Goal: Task Accomplishment & Management: Manage account settings

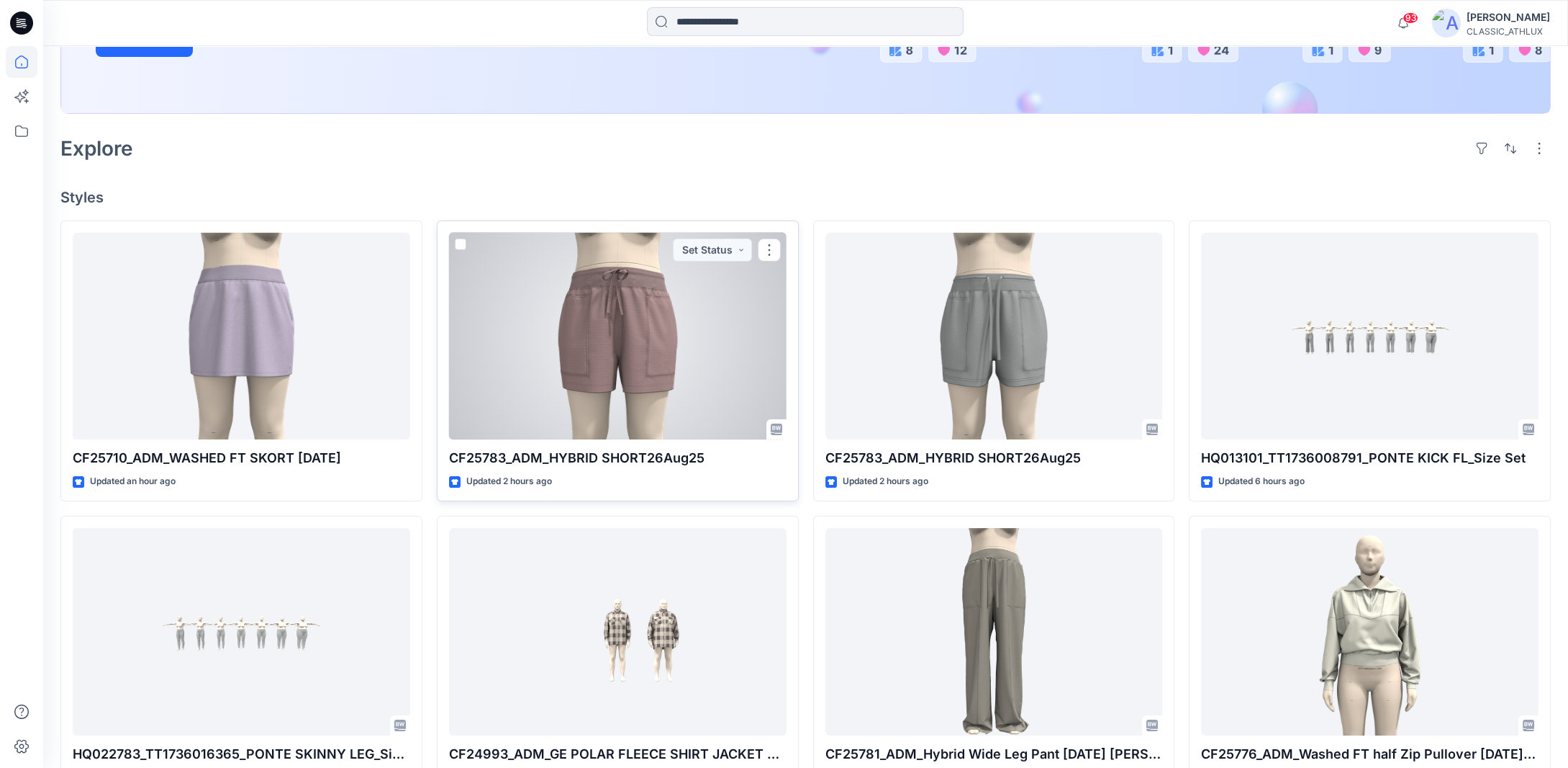
scroll to position [206, 0]
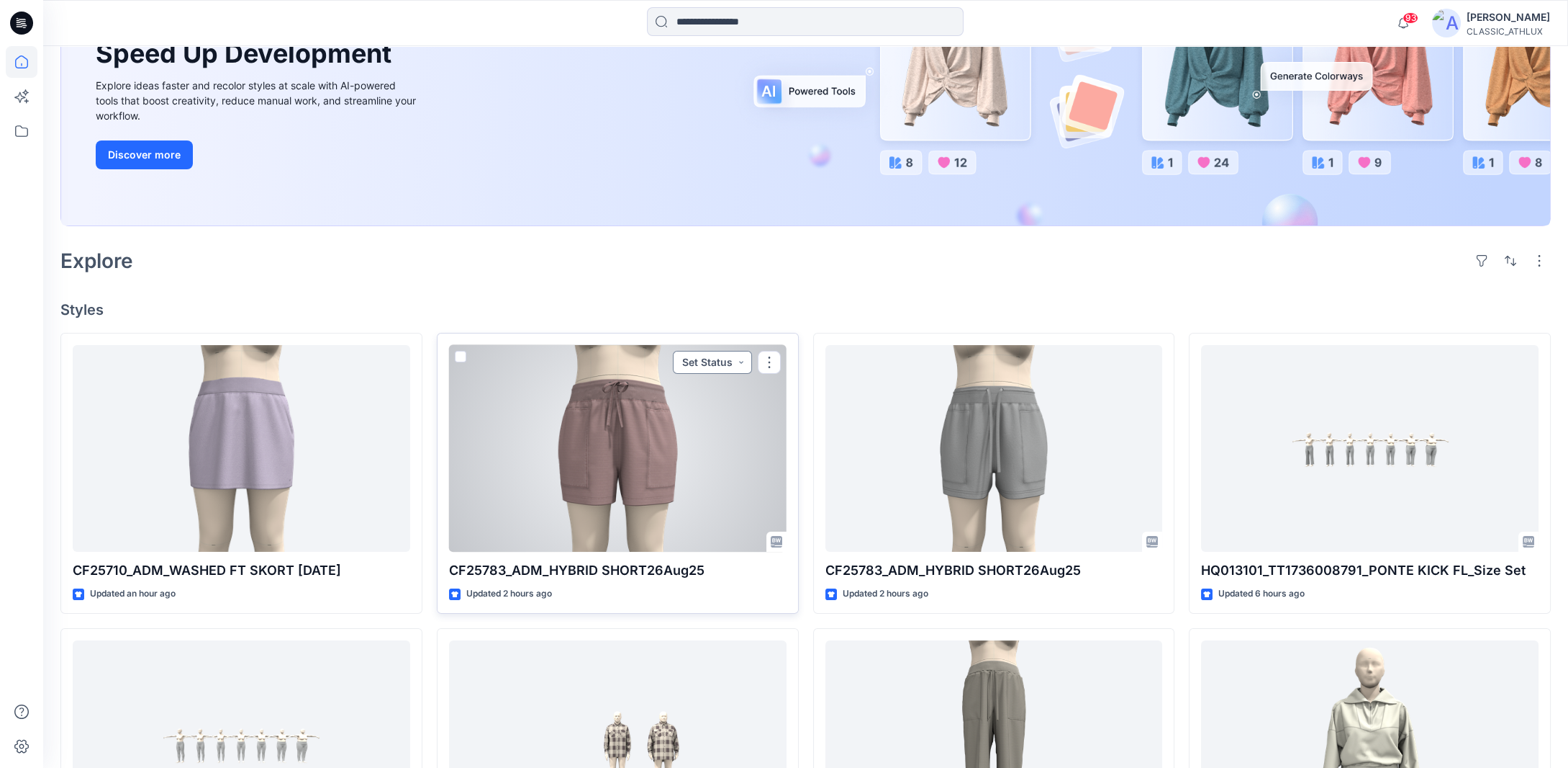
click at [749, 362] on button "Set Status" at bounding box center [712, 362] width 79 height 24
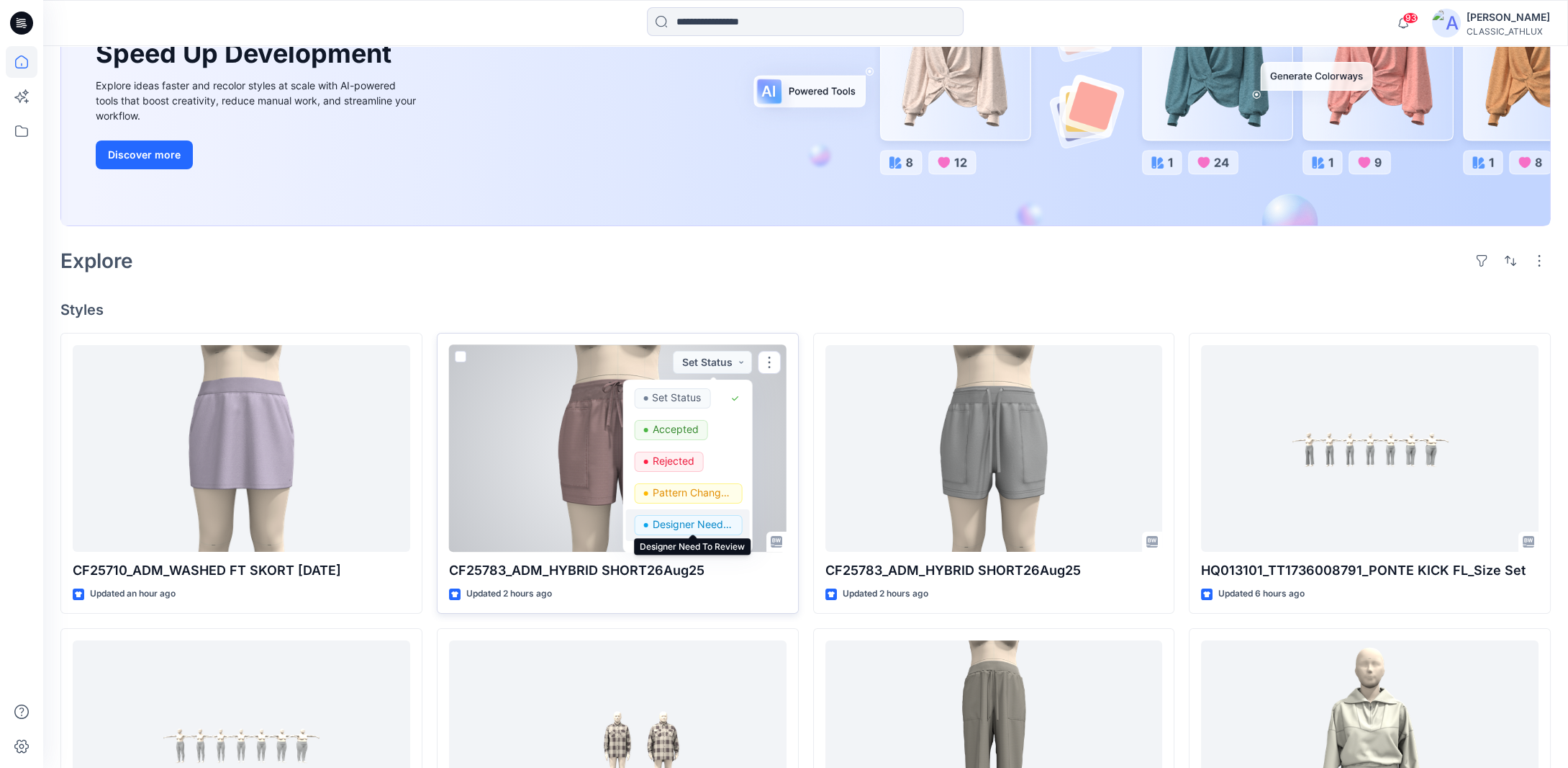
click at [679, 524] on p "Designer Need To Review" at bounding box center [692, 525] width 81 height 19
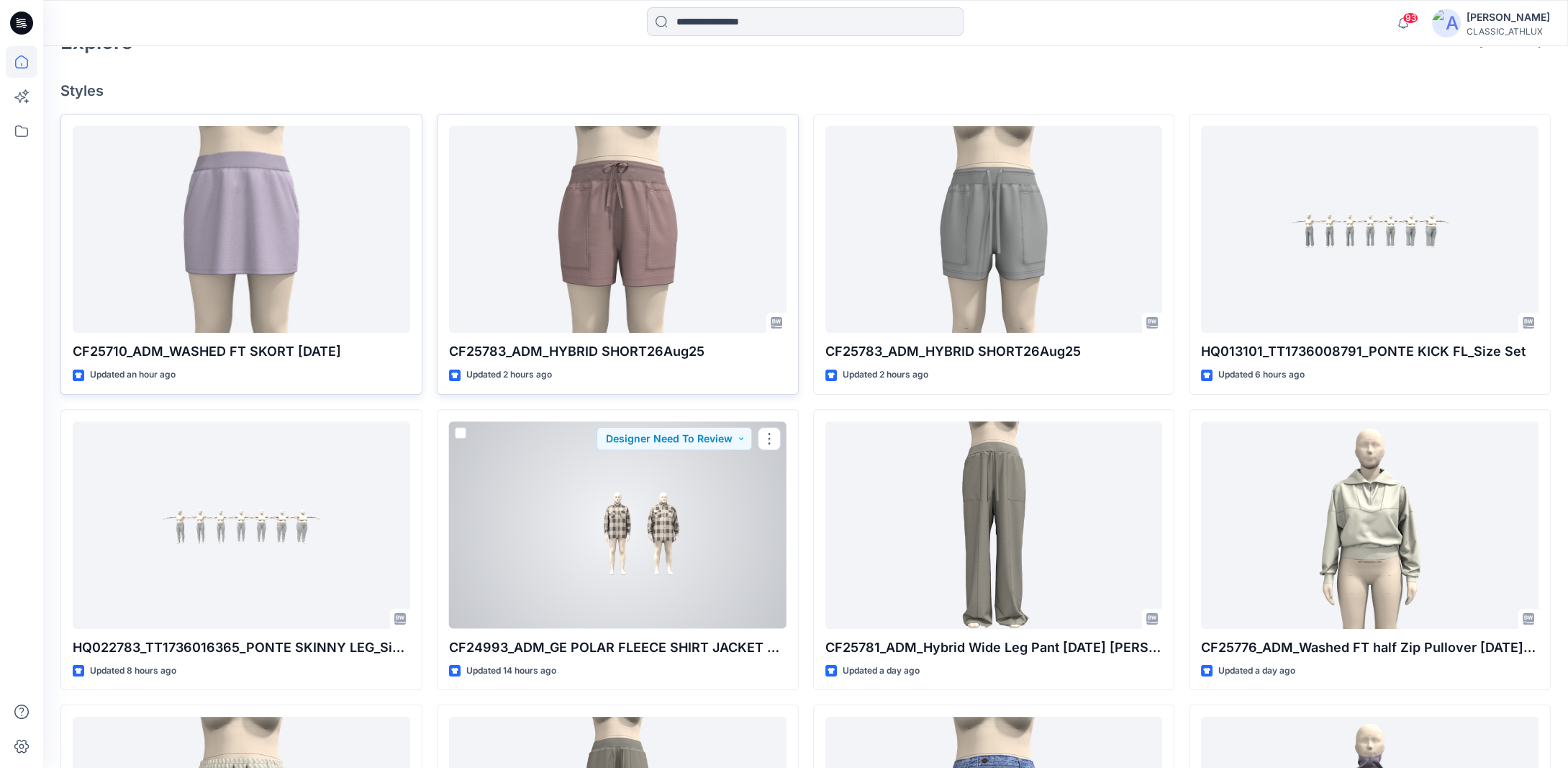
scroll to position [422, 0]
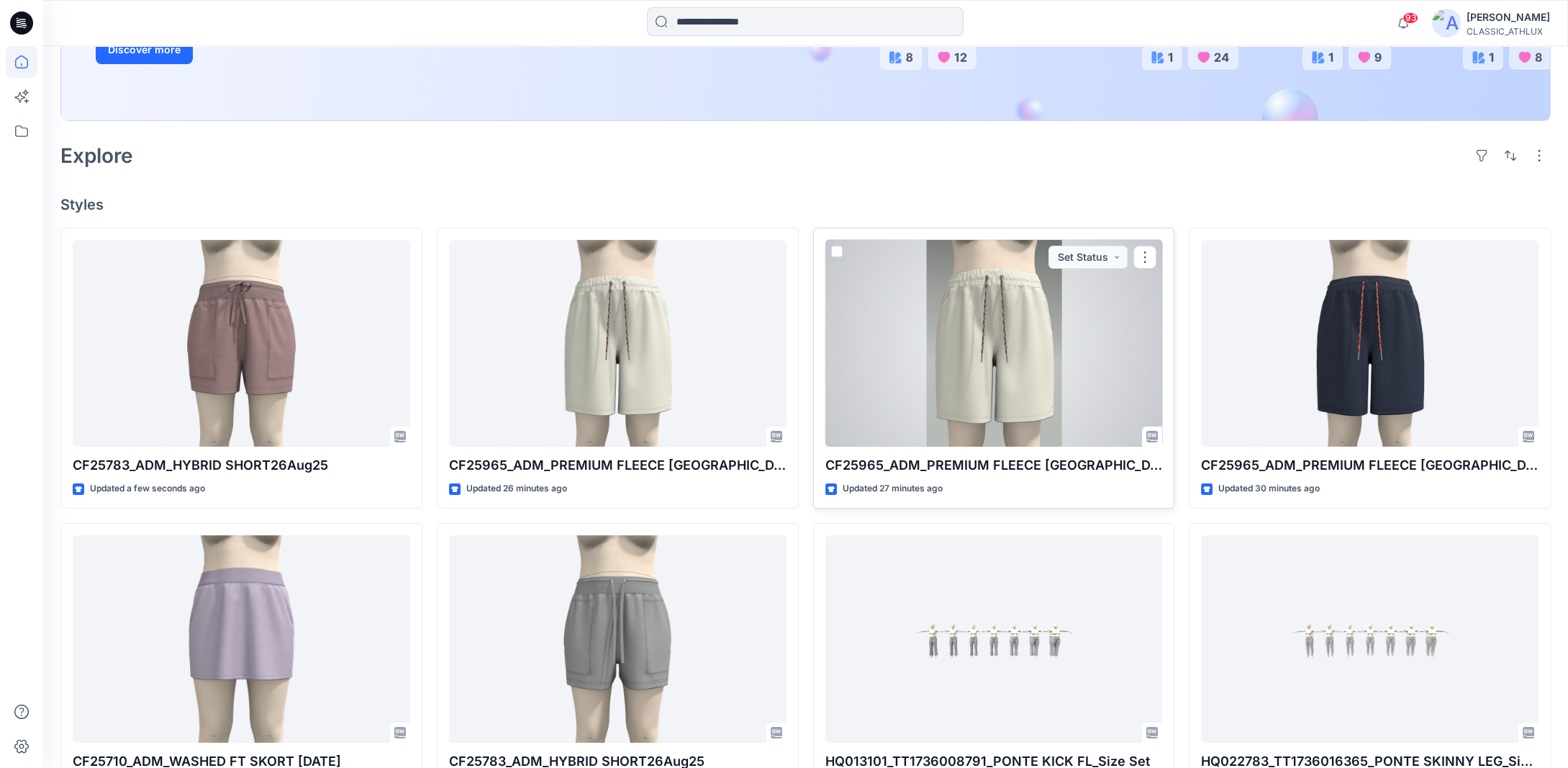
scroll to position [360, 0]
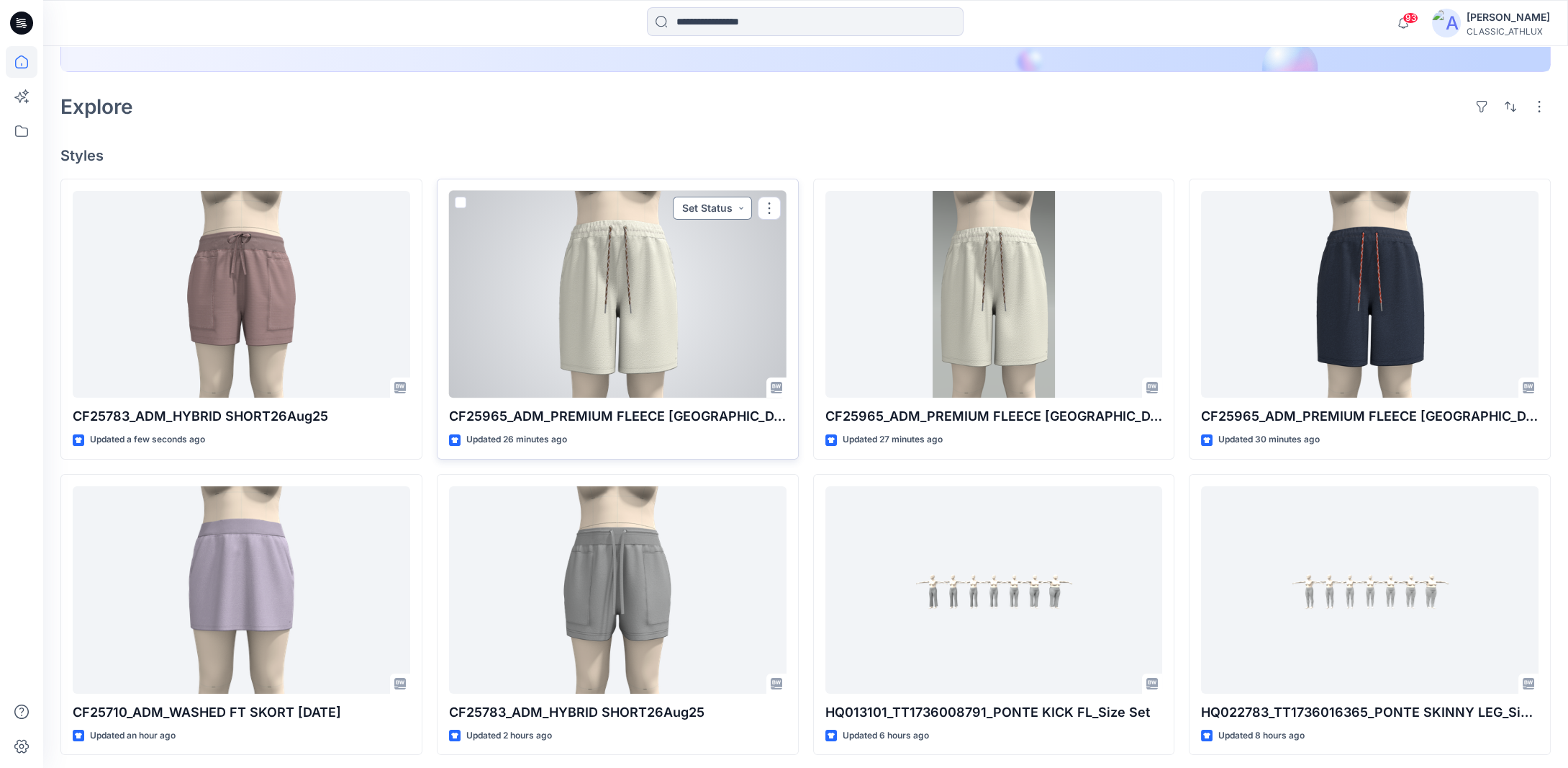
click at [731, 208] on button "Set Status" at bounding box center [712, 208] width 79 height 24
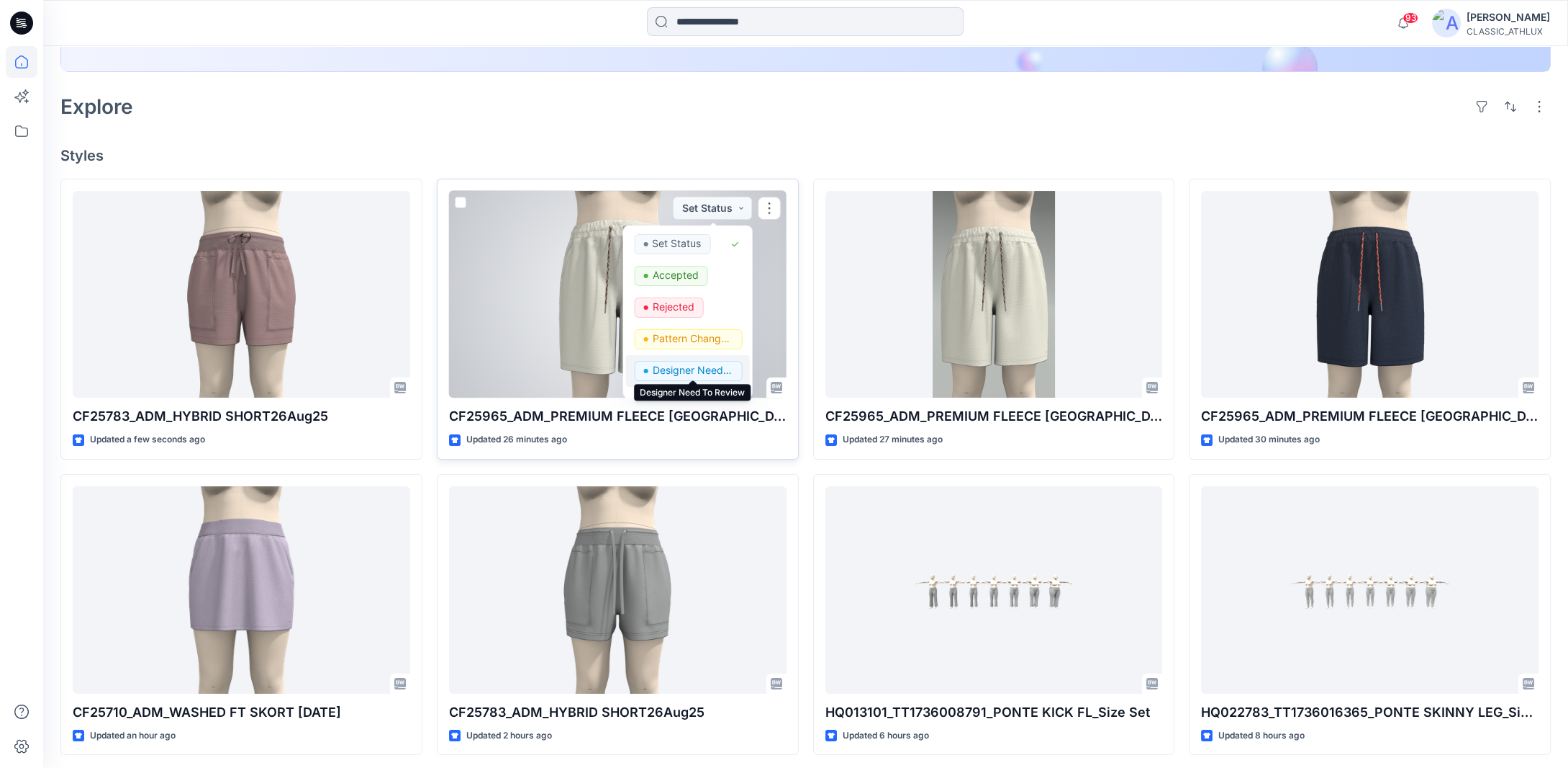
click at [694, 371] on p "Designer Need To Review" at bounding box center [692, 370] width 81 height 19
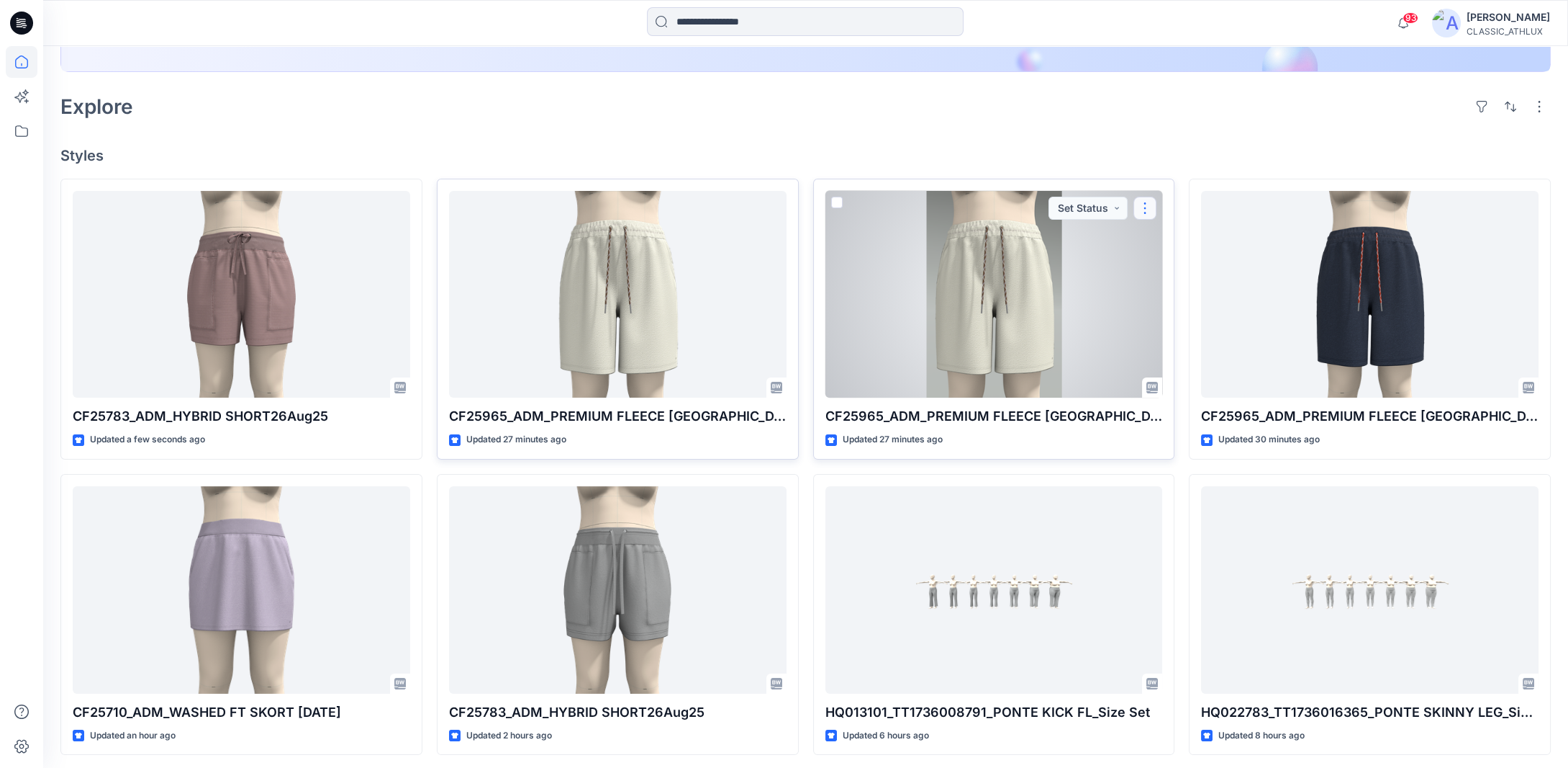
click at [1146, 211] on button "button" at bounding box center [1145, 208] width 23 height 24
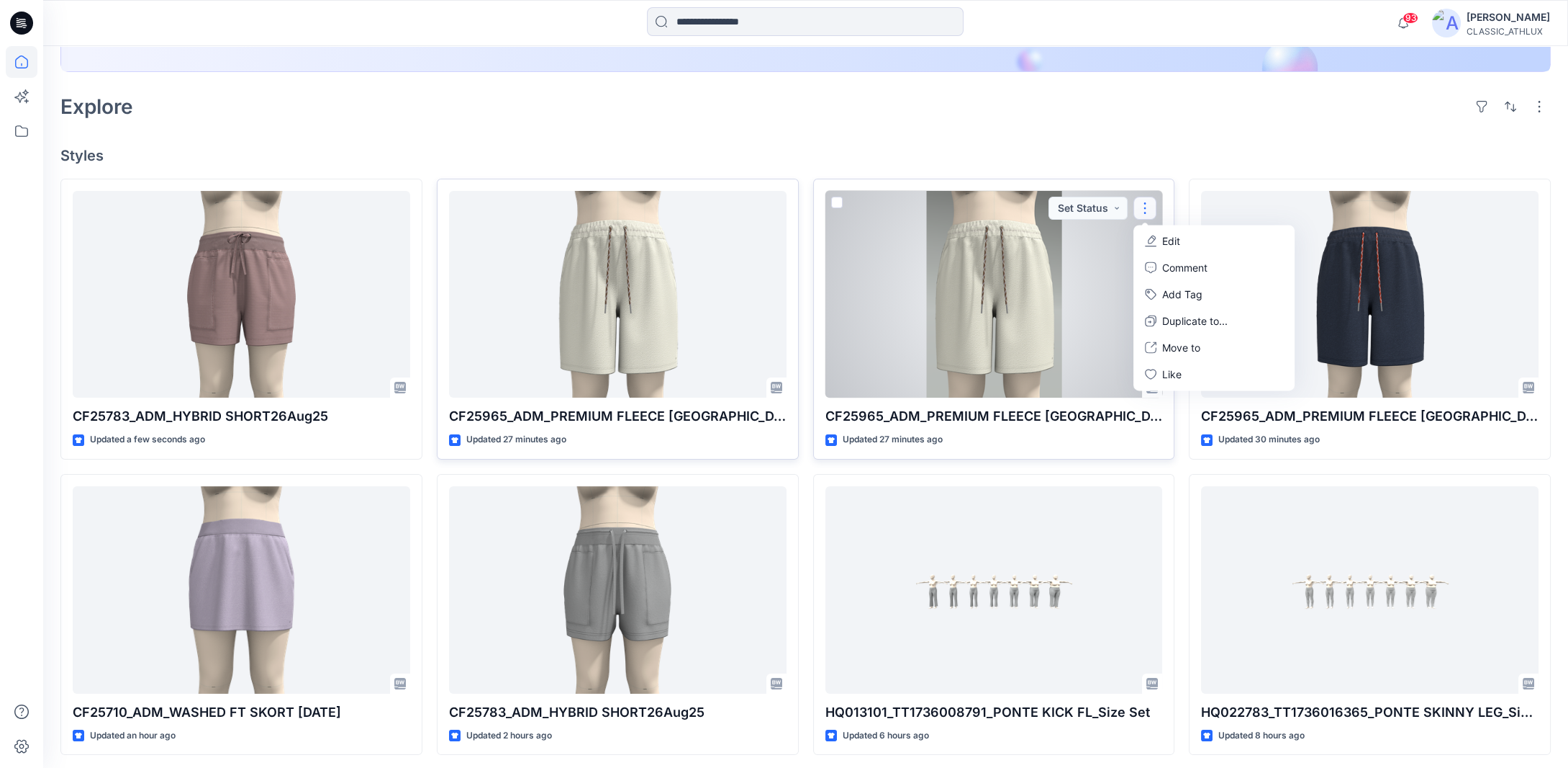
click at [1157, 242] on icon "button" at bounding box center [1151, 241] width 11 height 11
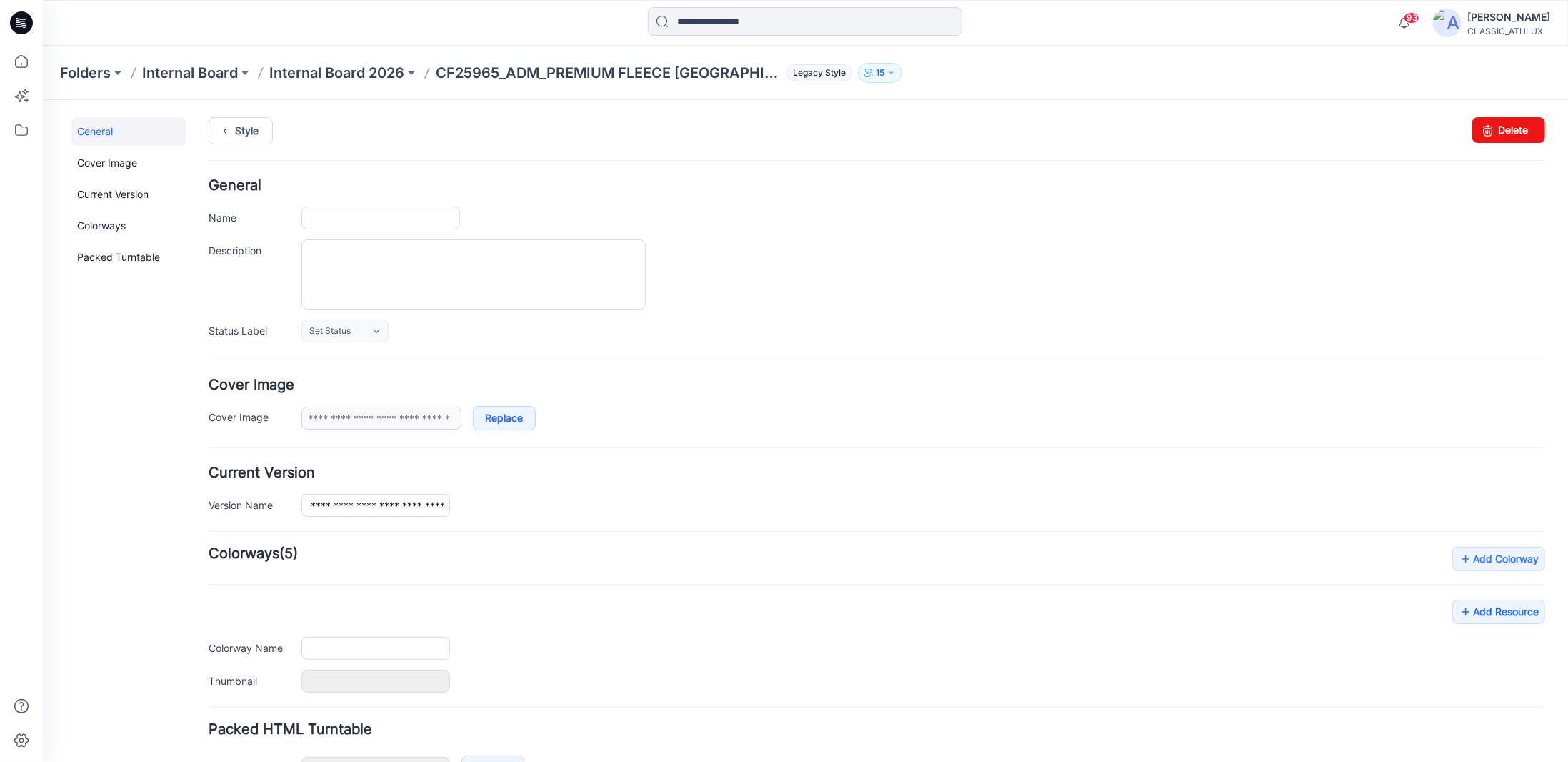
type input "**********"
type input "*********"
type input "**********"
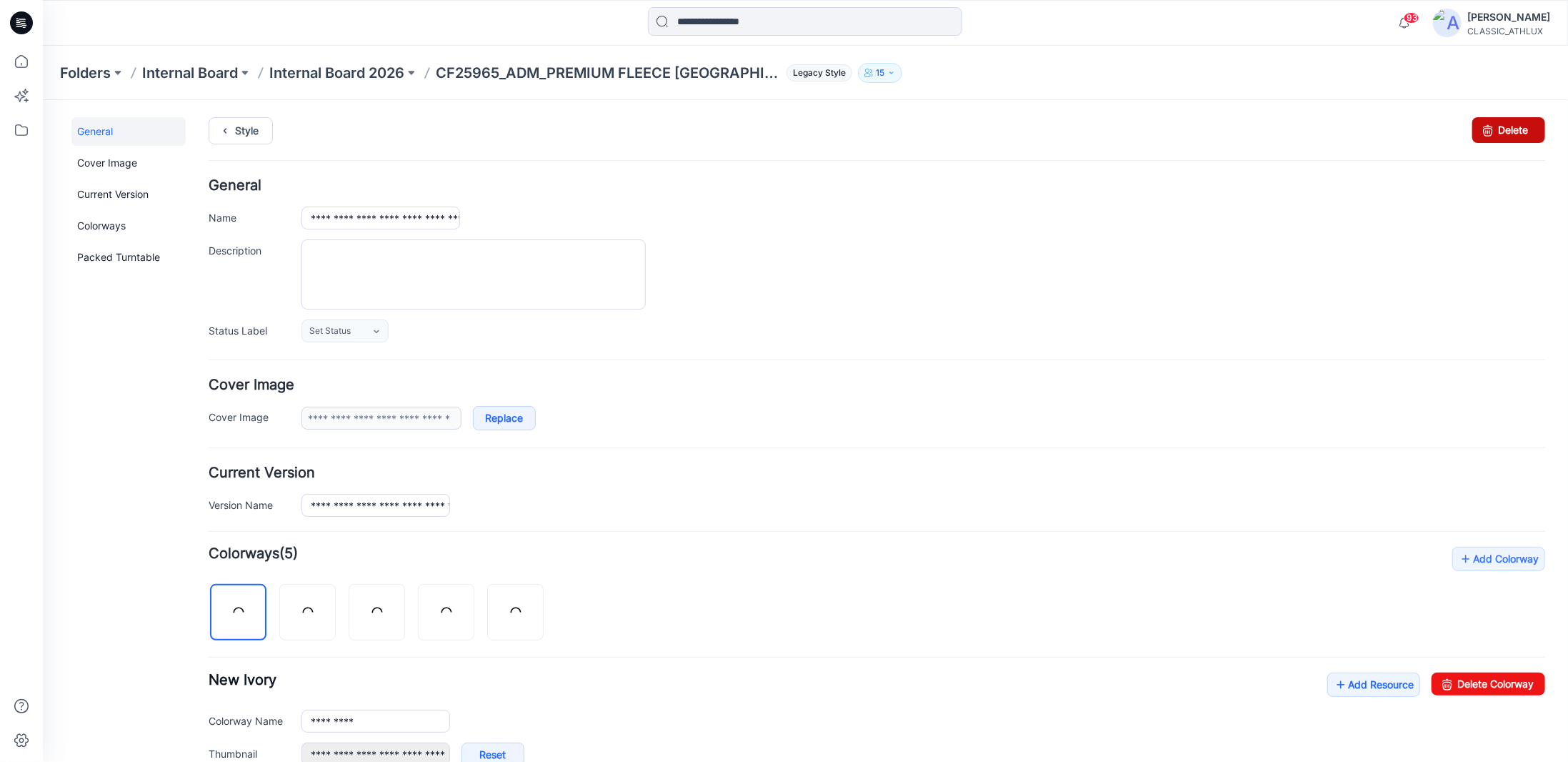
click at [1477, 130] on icon at bounding box center [1486, 130] width 20 height 26
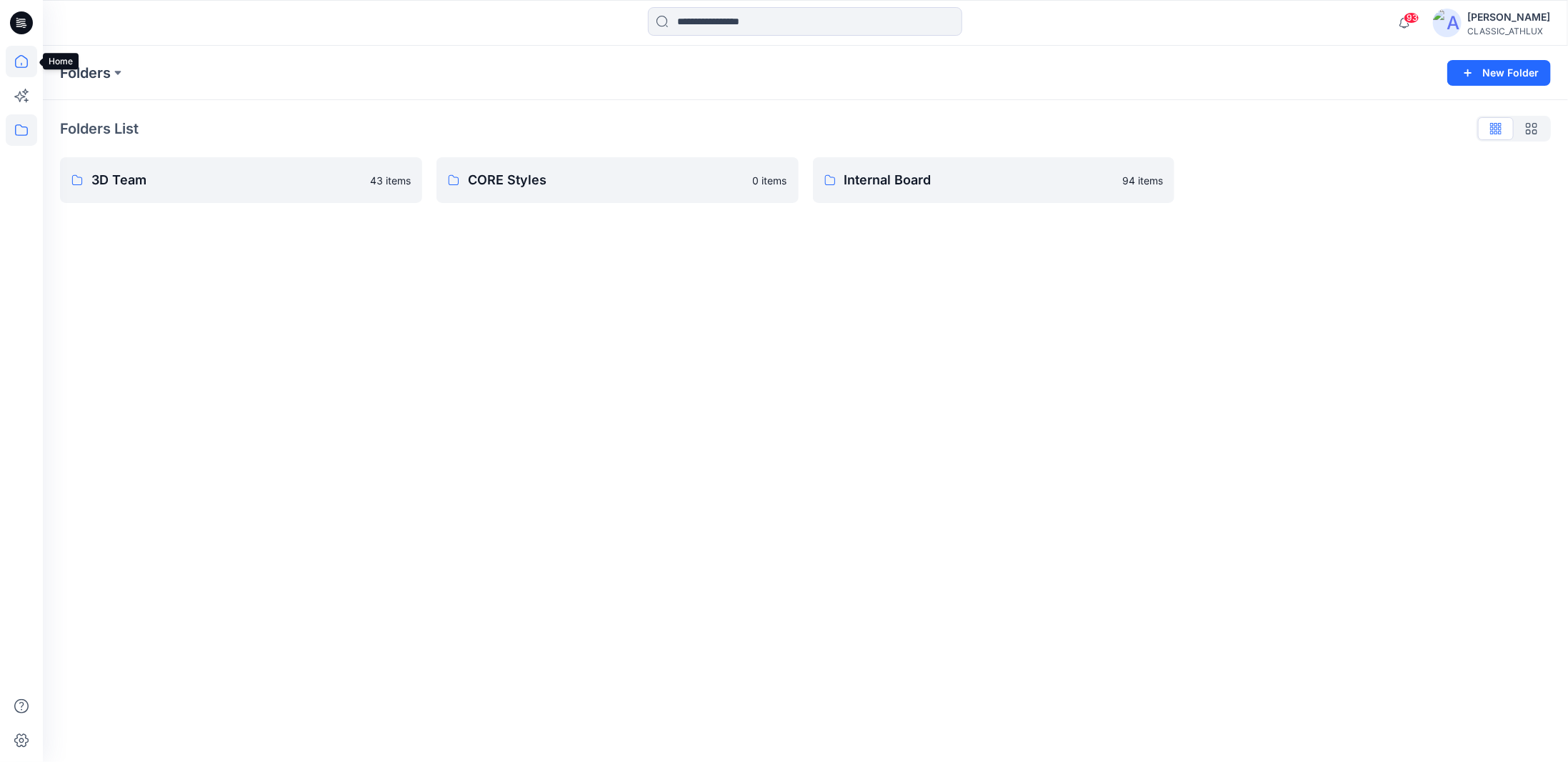
click at [21, 60] on icon at bounding box center [21, 62] width 32 height 32
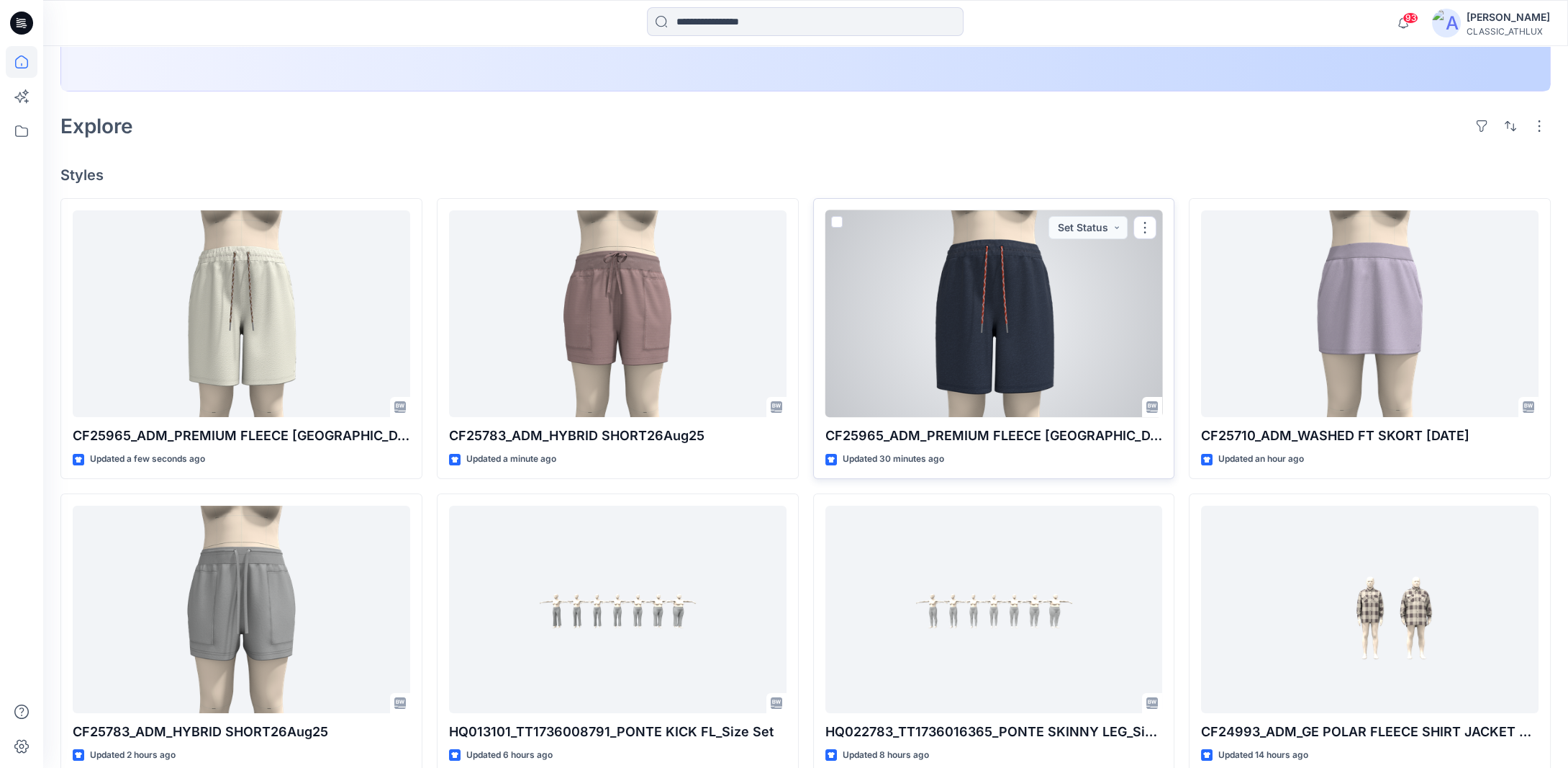
scroll to position [346, 0]
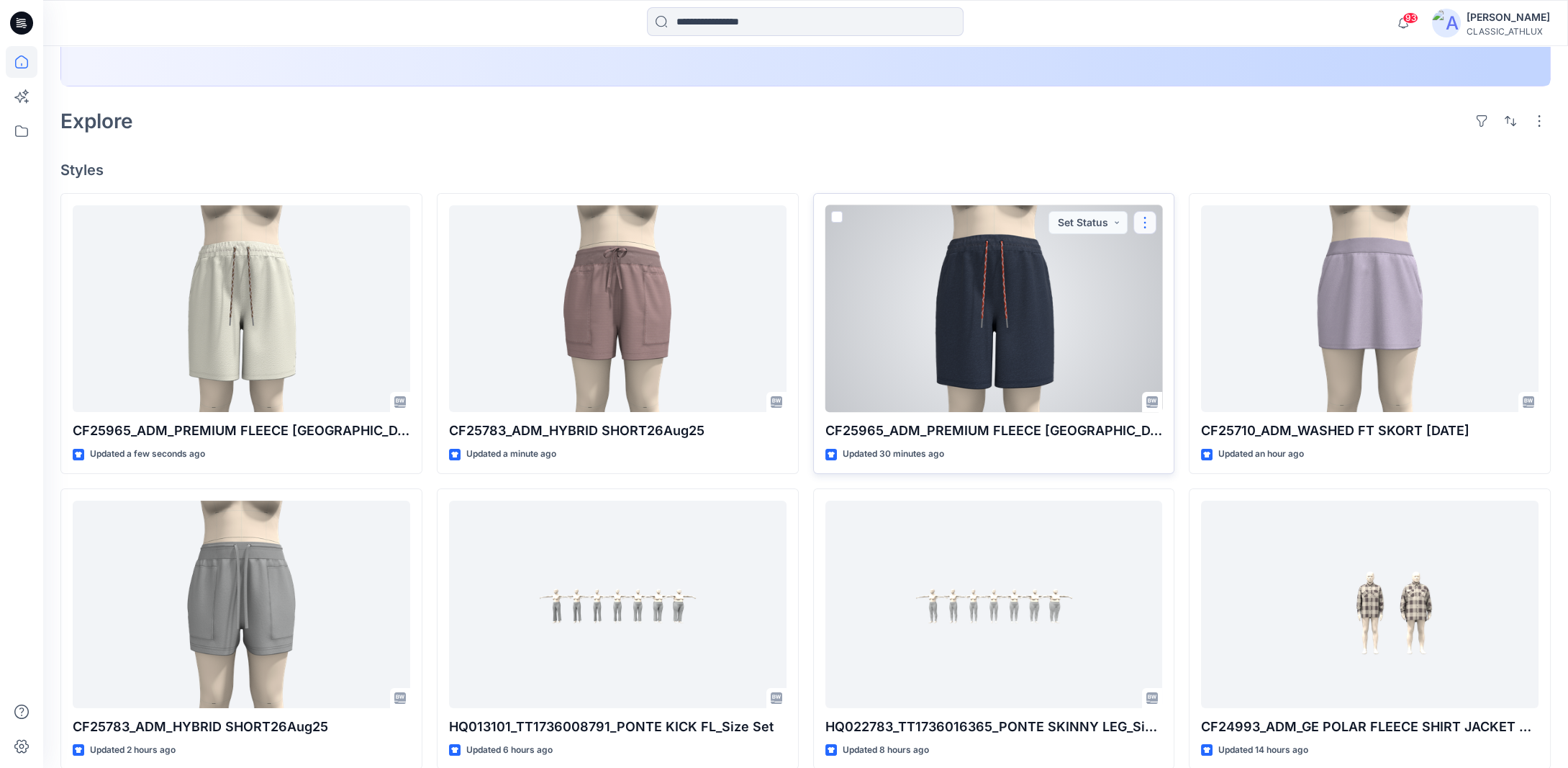
click at [1150, 220] on button "button" at bounding box center [1145, 222] width 23 height 24
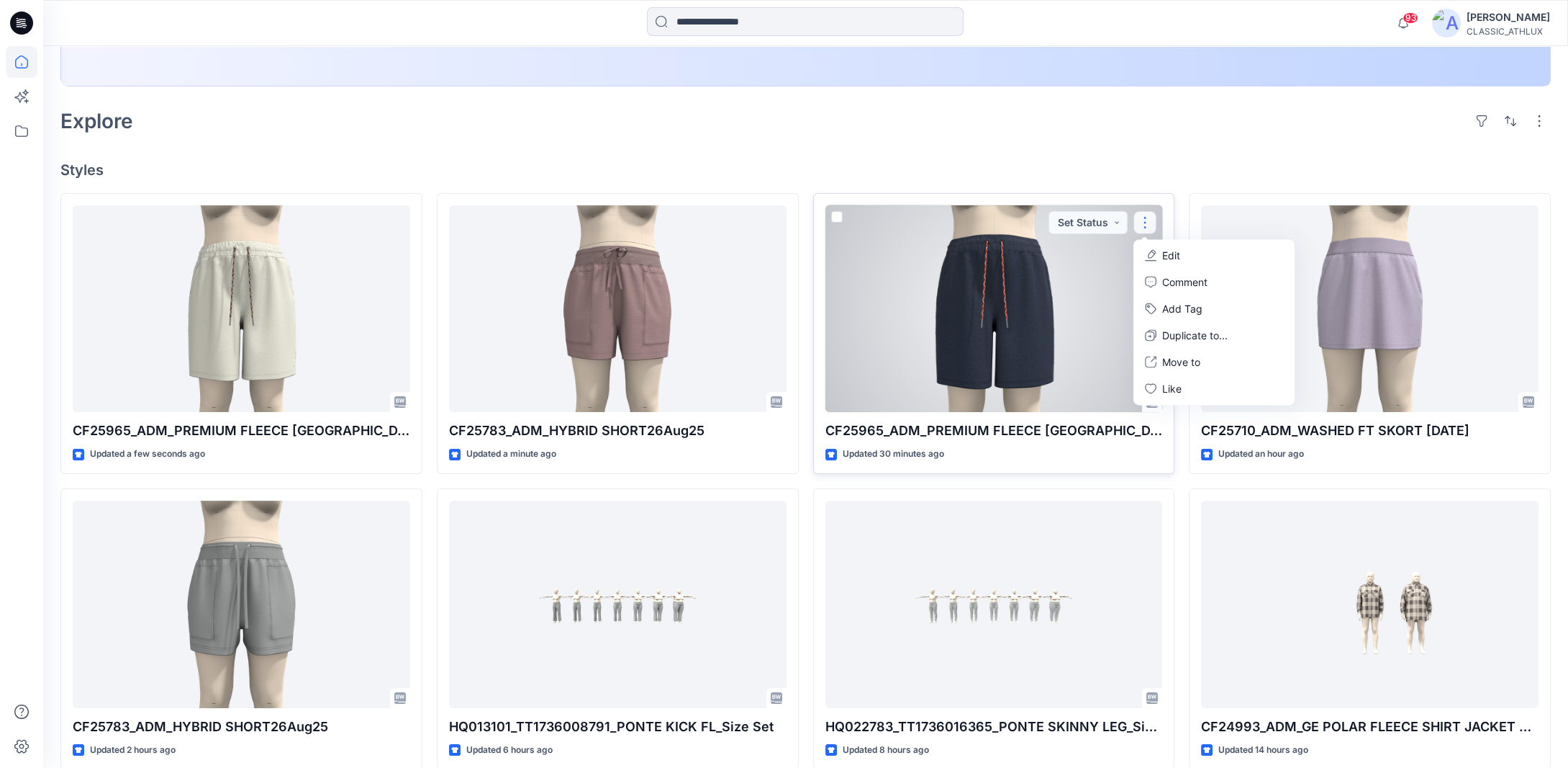
click at [1223, 253] on button "Edit" at bounding box center [1214, 255] width 155 height 26
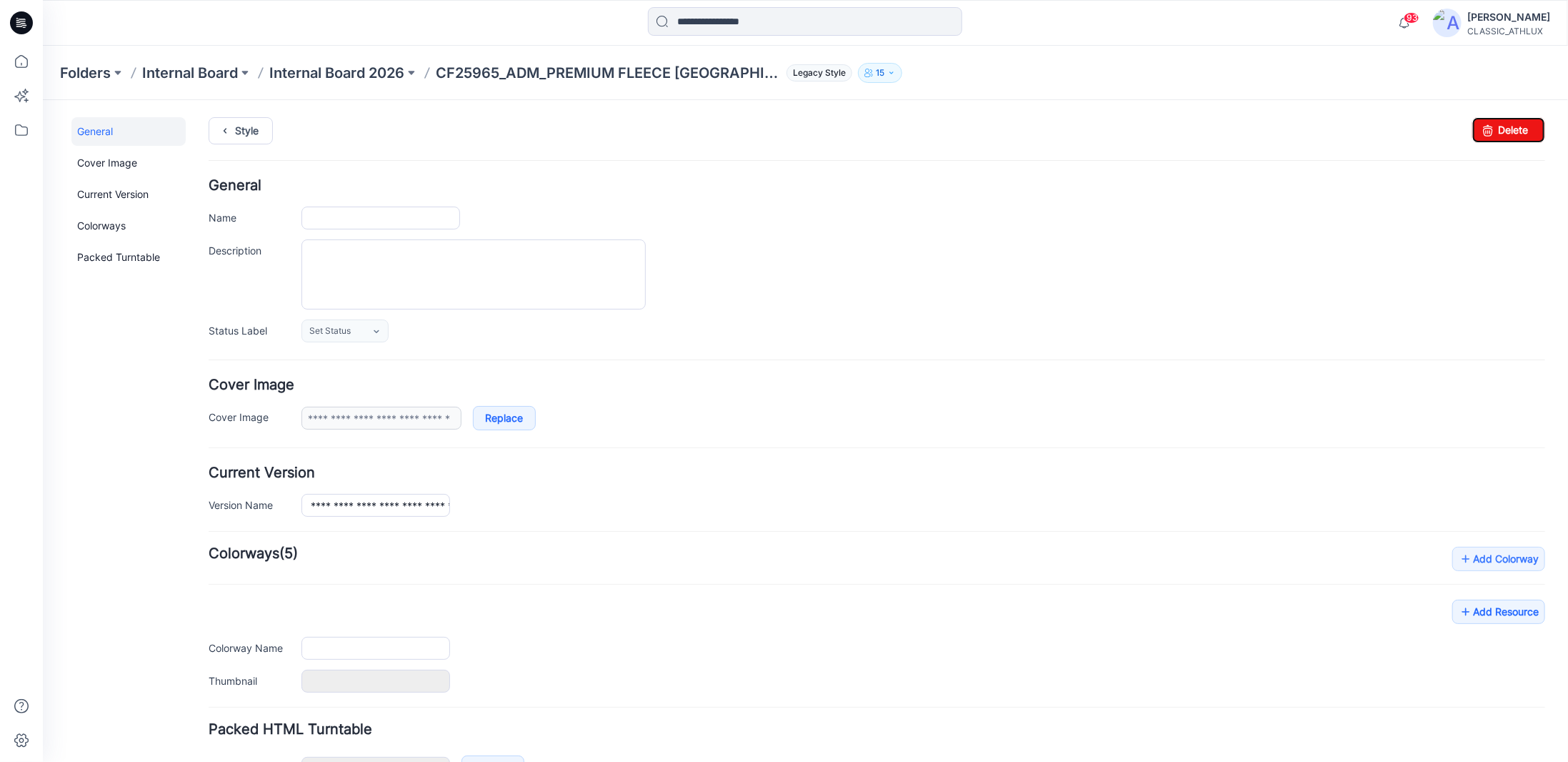
type input "**********"
type input "*********"
type input "**********"
click at [1482, 127] on icon at bounding box center [1486, 130] width 20 height 26
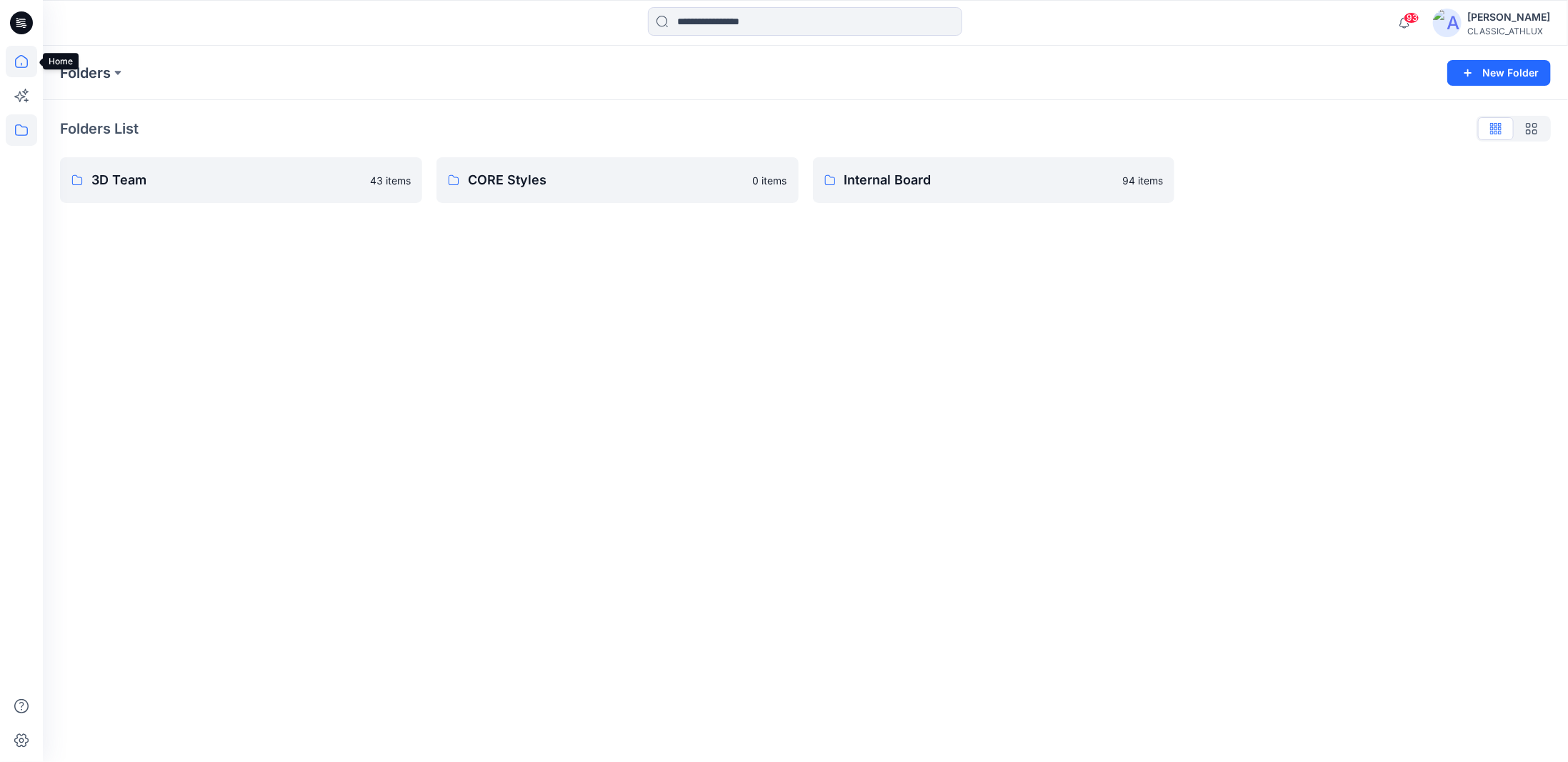
click at [23, 66] on icon at bounding box center [21, 62] width 13 height 13
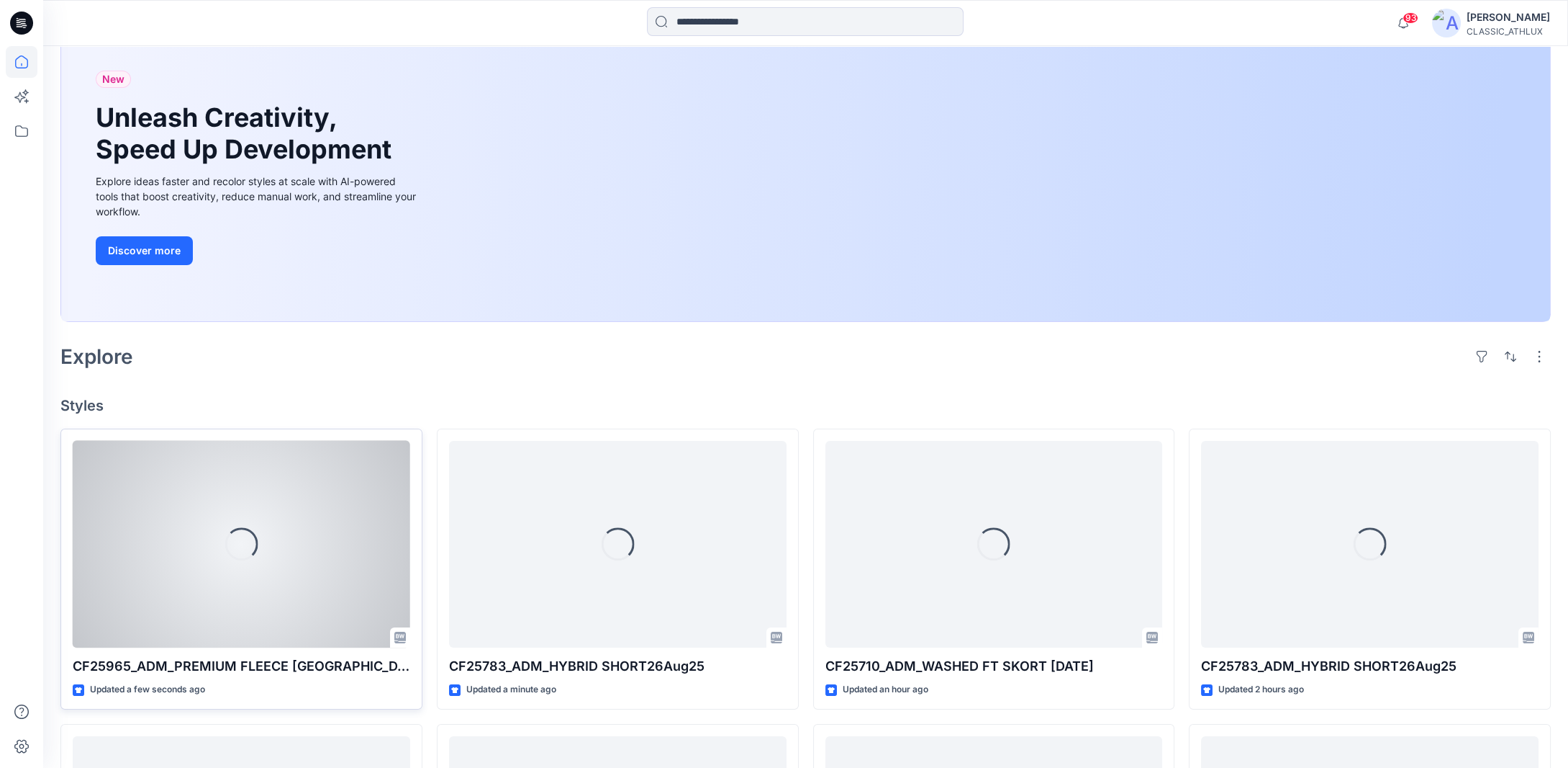
scroll to position [288, 0]
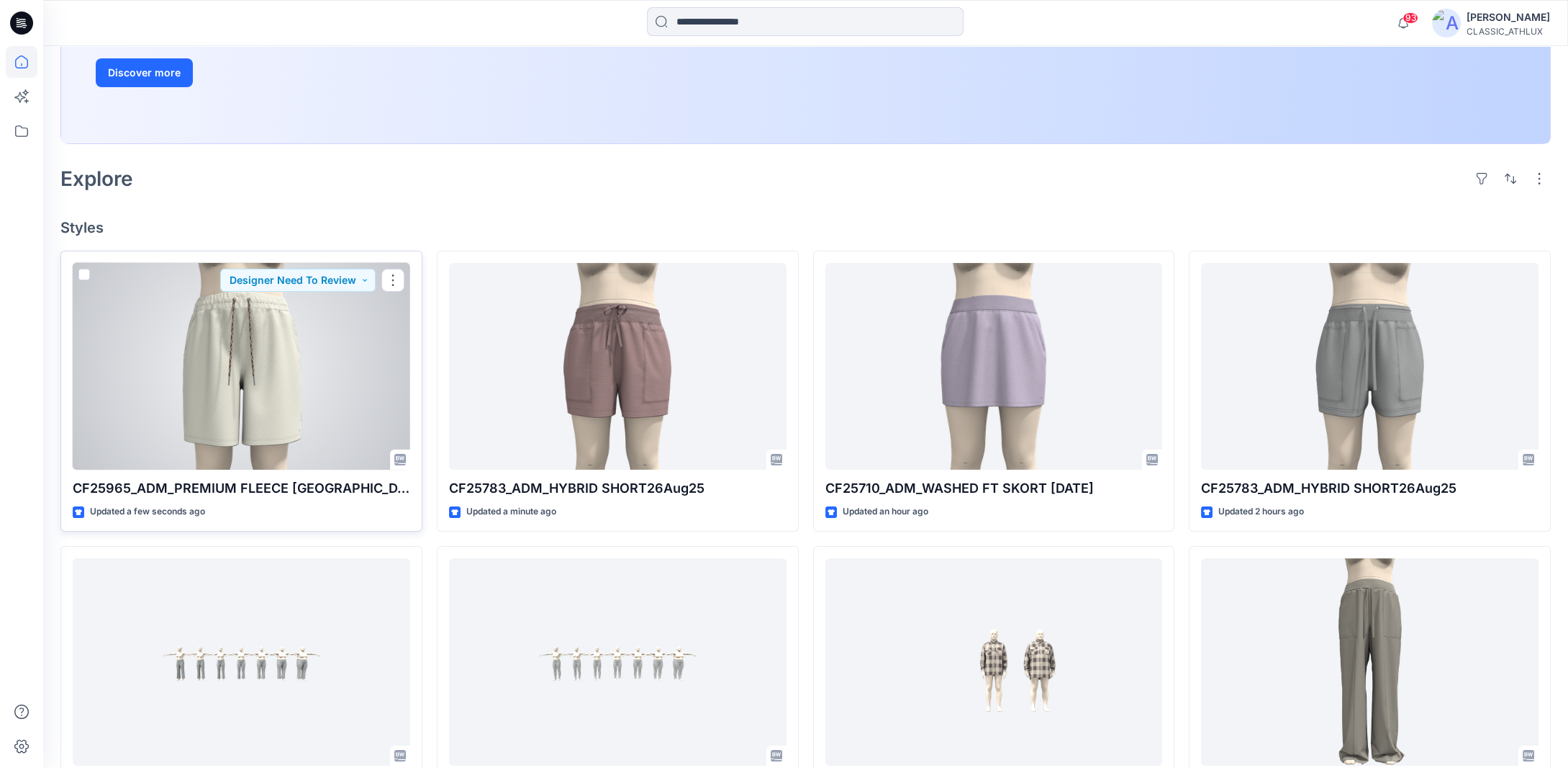
click at [306, 365] on div at bounding box center [241, 367] width 337 height 208
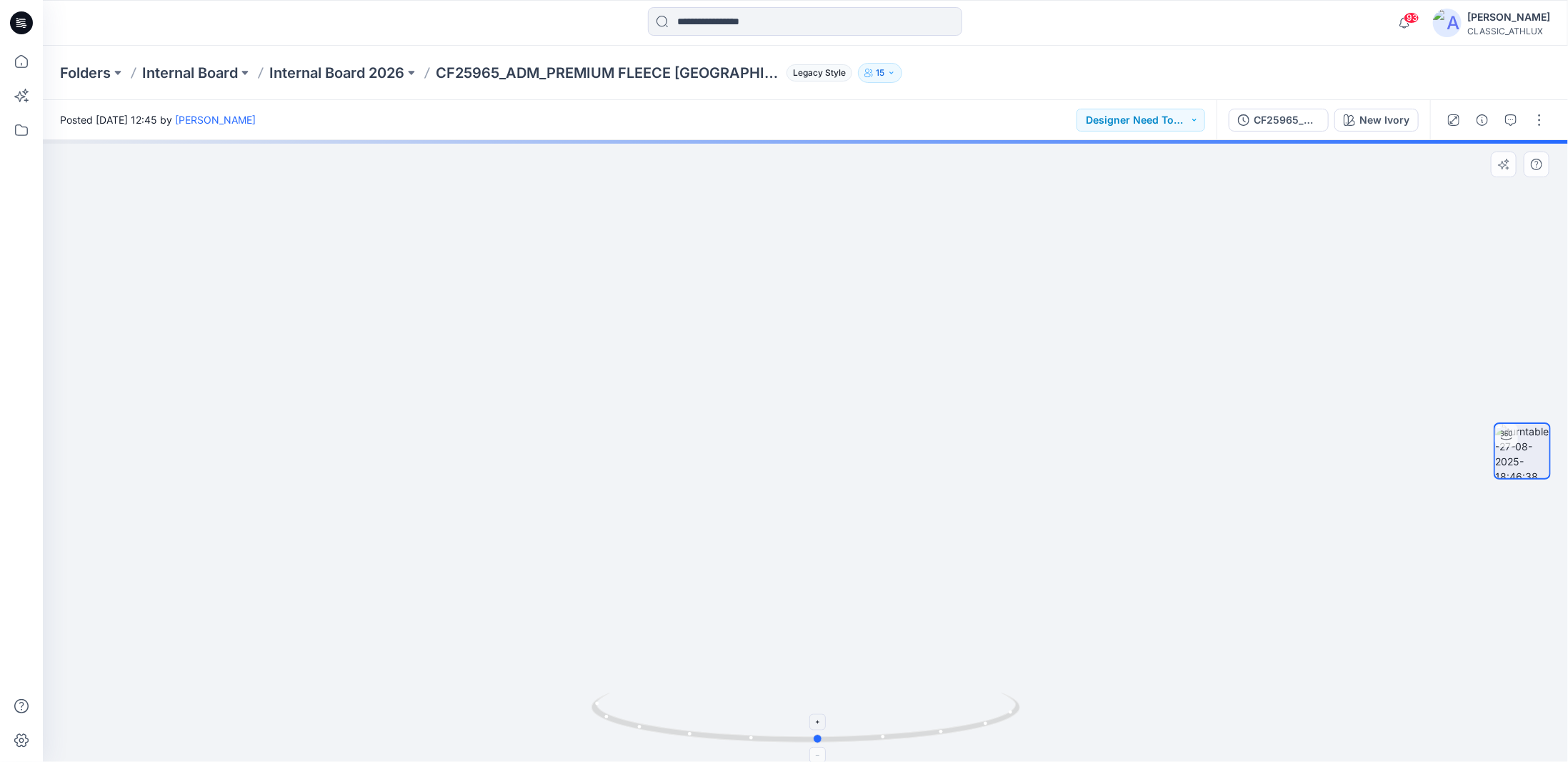
drag, startPoint x: 996, startPoint y: 716, endPoint x: 1022, endPoint y: 719, distance: 26.2
click at [1022, 719] on icon at bounding box center [807, 718] width 433 height 53
click at [1394, 118] on div "New Ivory" at bounding box center [1384, 119] width 50 height 16
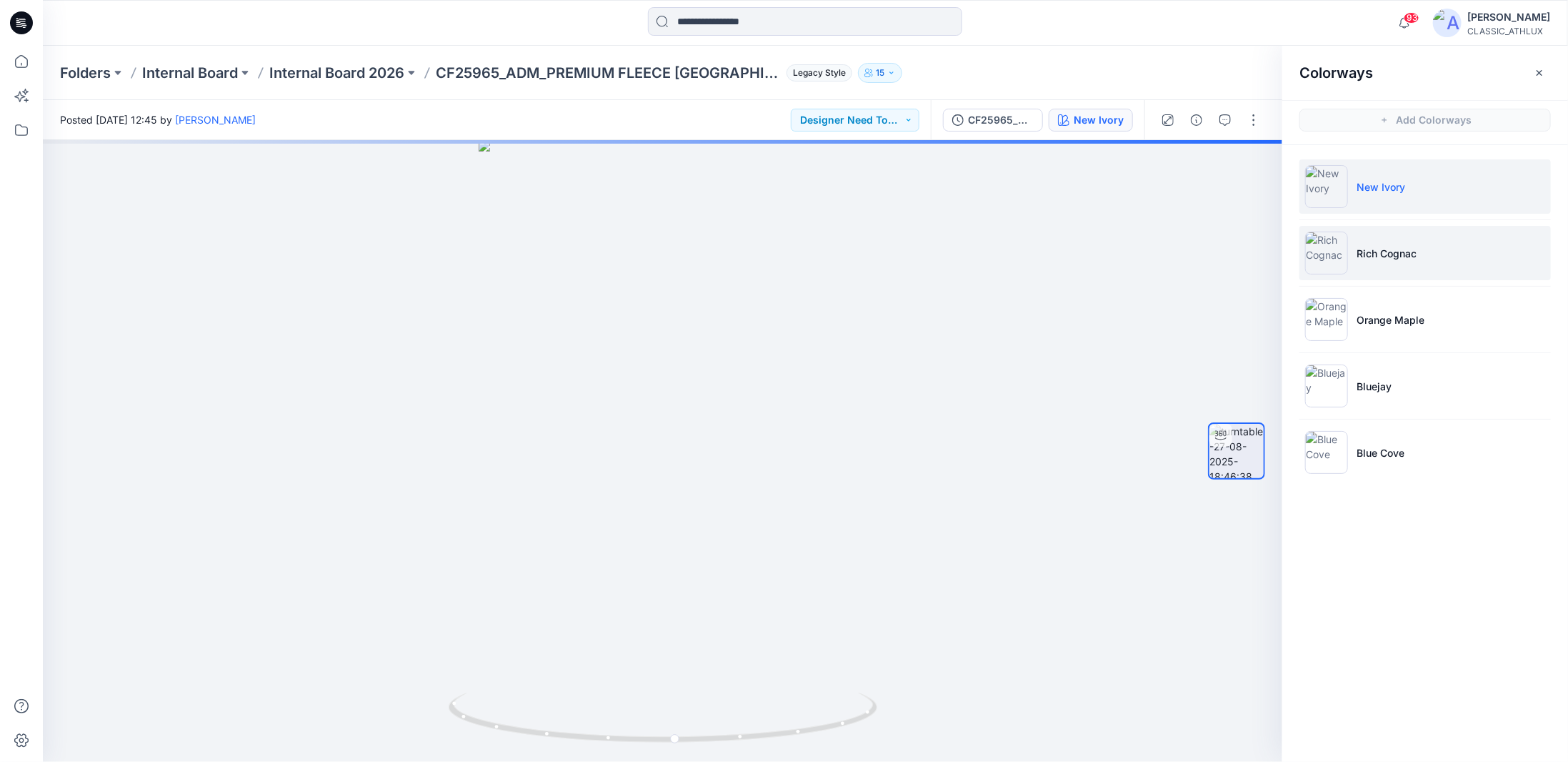
click at [1450, 260] on li "Rich Cognac" at bounding box center [1425, 253] width 252 height 54
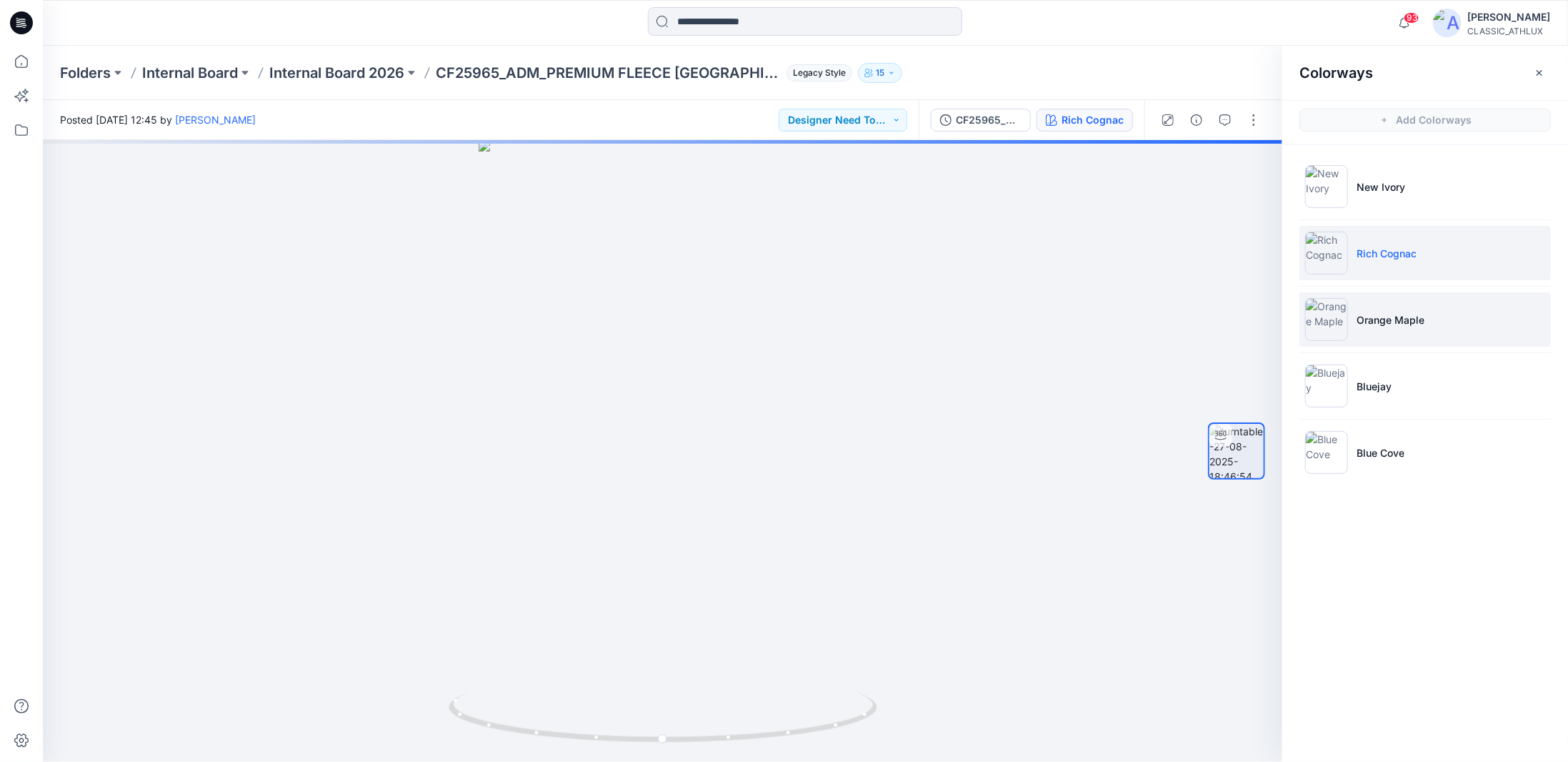
click at [1443, 326] on li "Orange Maple" at bounding box center [1425, 319] width 252 height 54
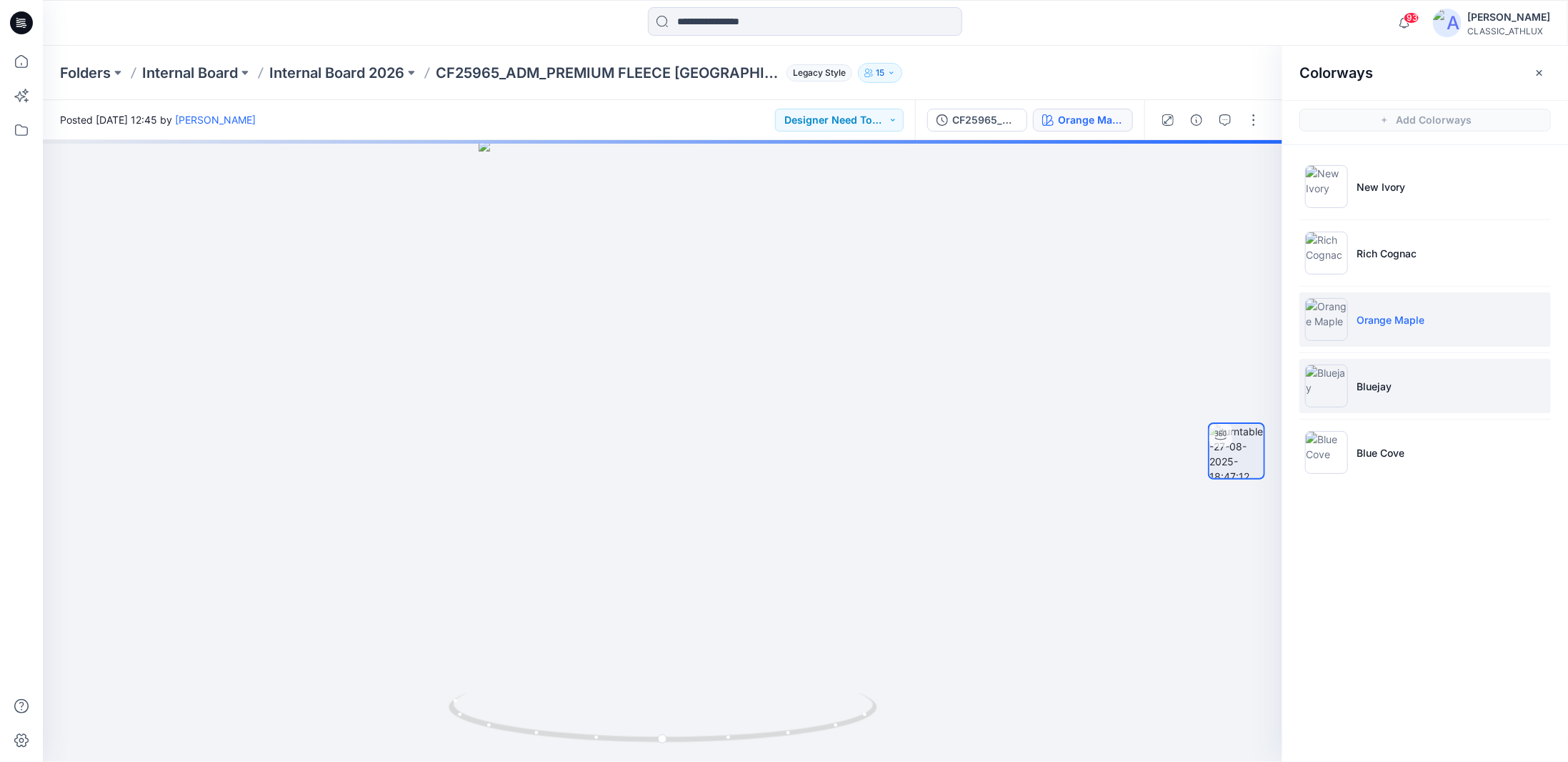
click at [1428, 386] on li "Bluejay" at bounding box center [1425, 386] width 252 height 54
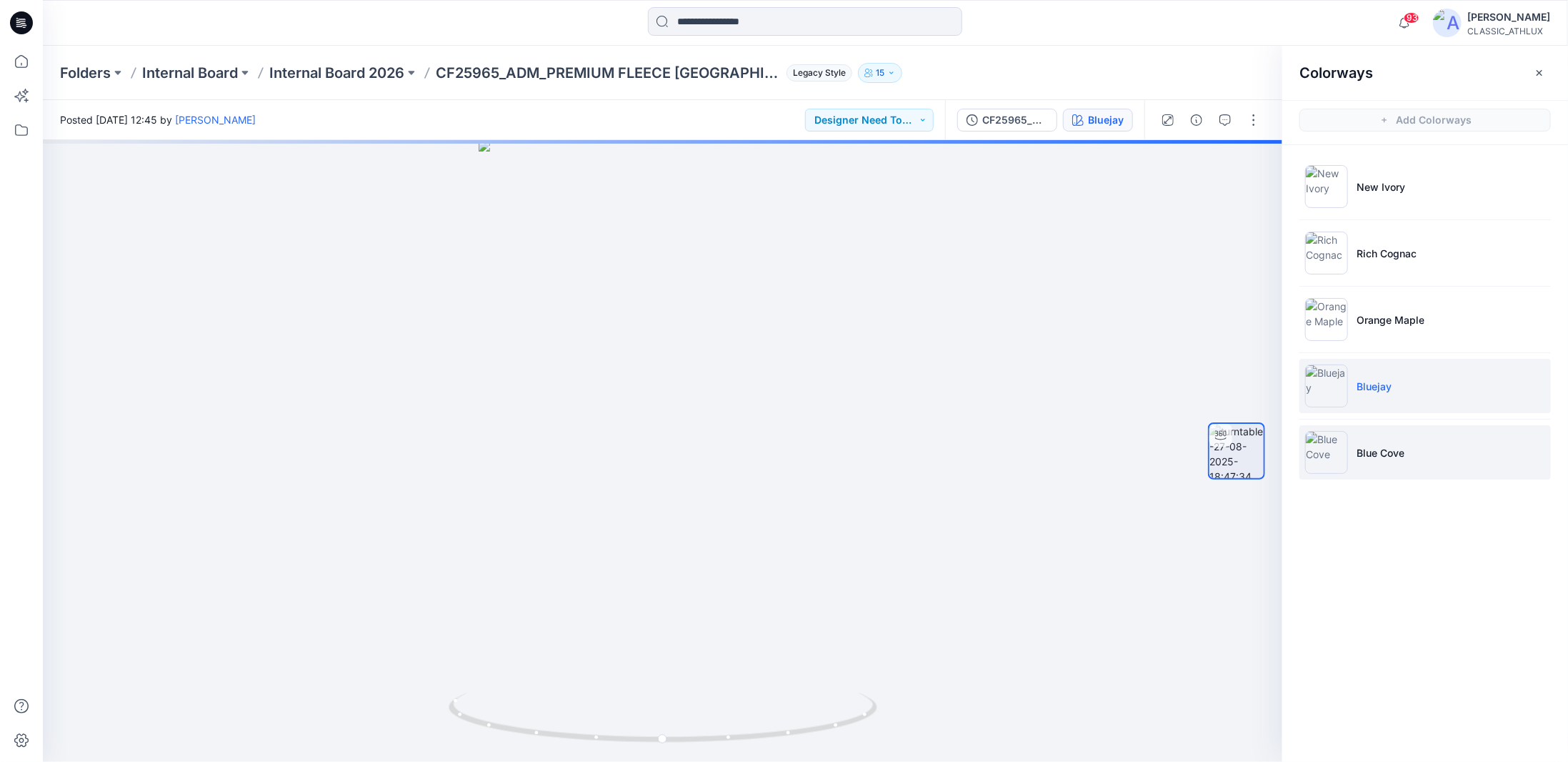
click at [1423, 452] on li "Blue Cove" at bounding box center [1425, 452] width 252 height 54
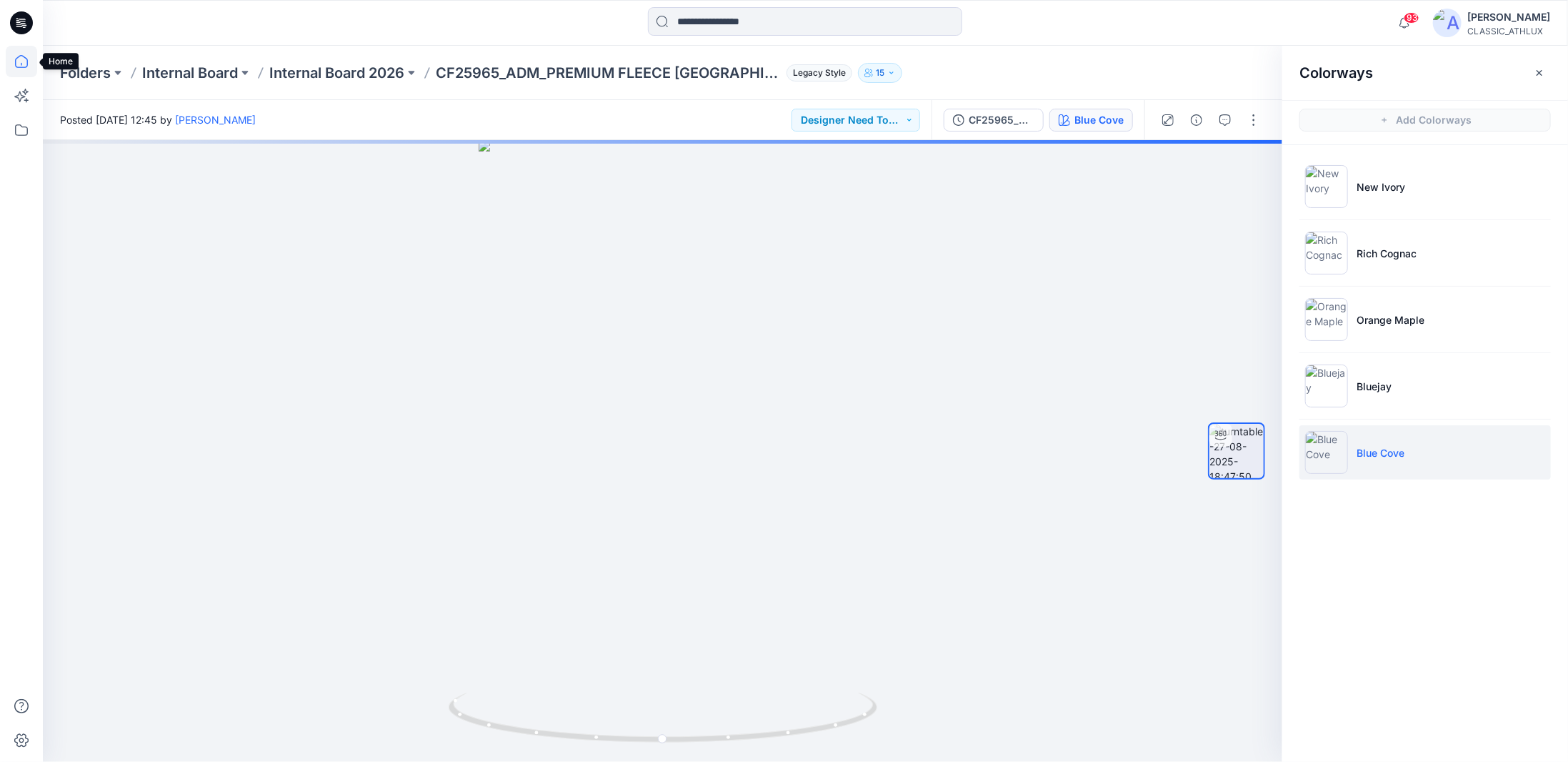
click at [23, 69] on icon at bounding box center [21, 62] width 32 height 32
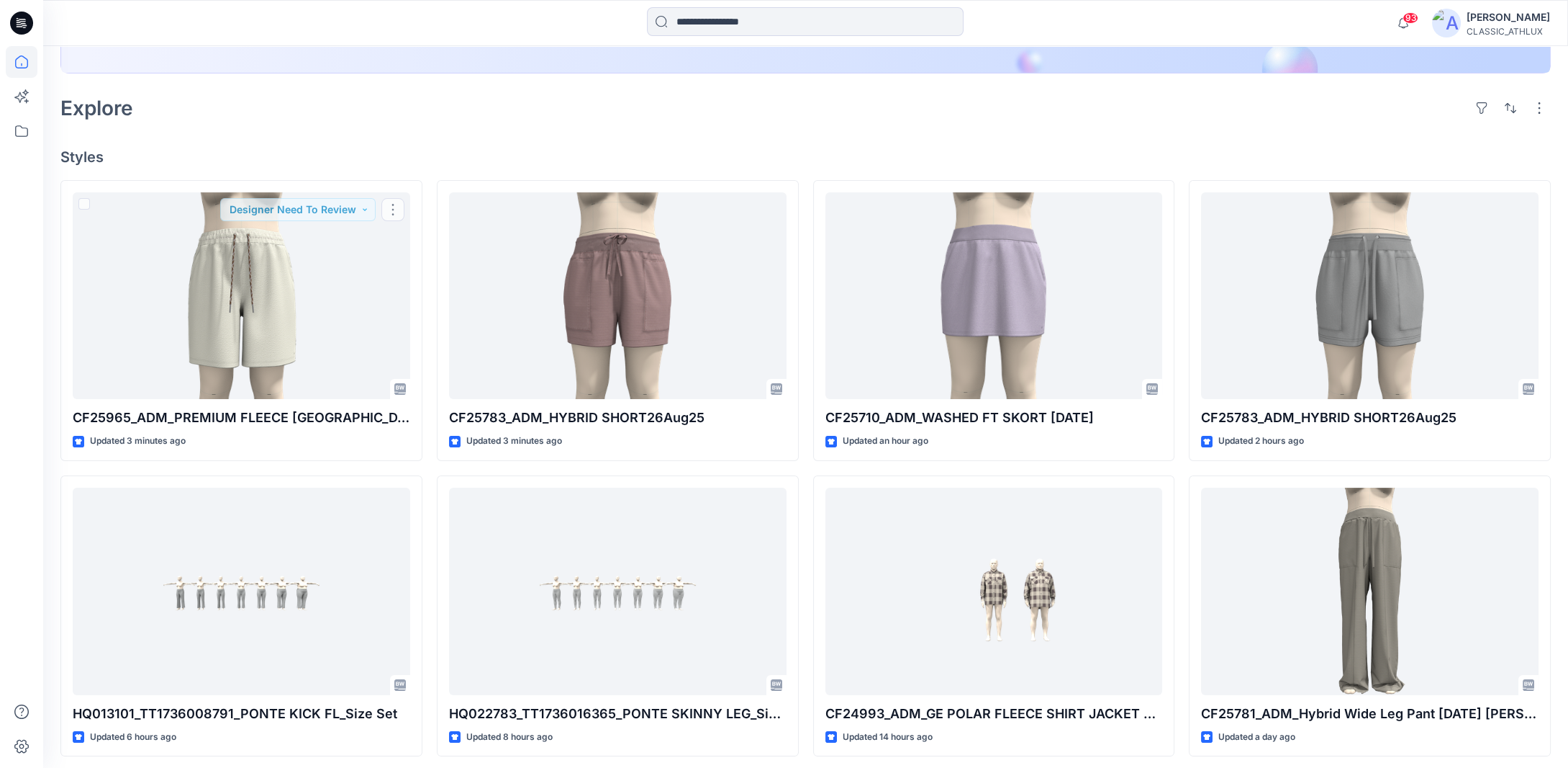
scroll to position [360, 0]
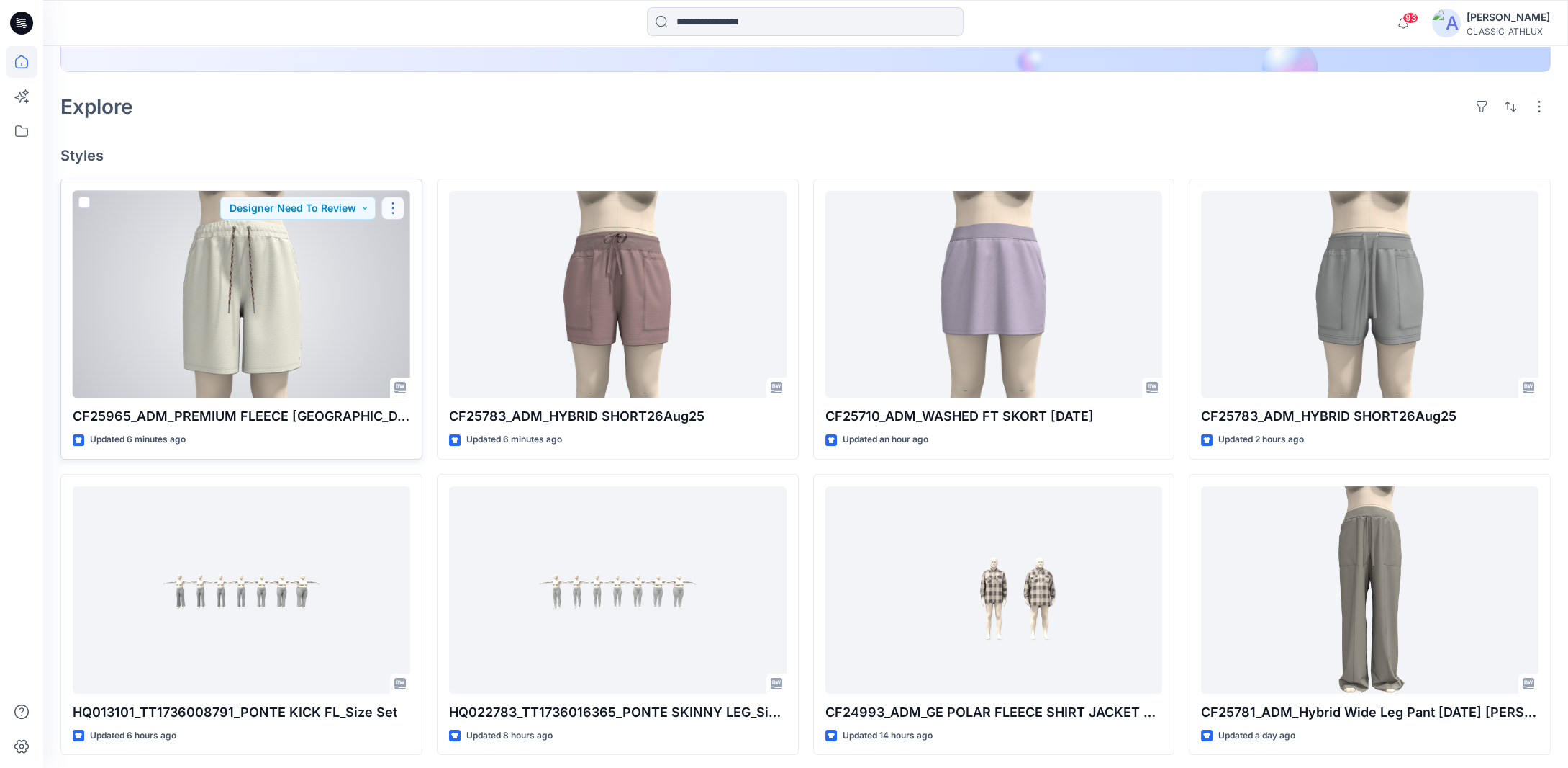
click at [396, 212] on button "button" at bounding box center [393, 208] width 23 height 24
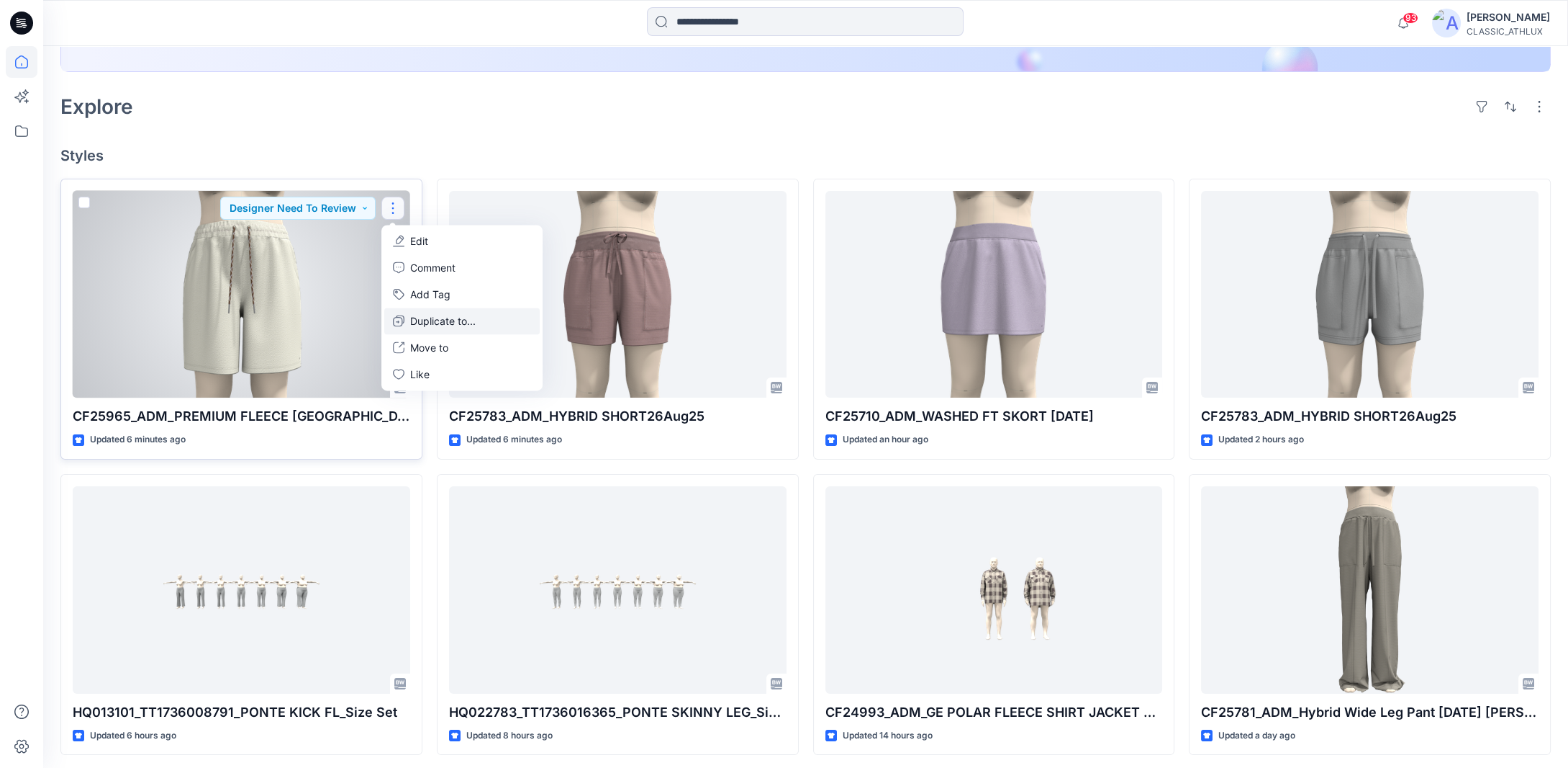
click at [423, 322] on p "Duplicate to..." at bounding box center [443, 321] width 66 height 15
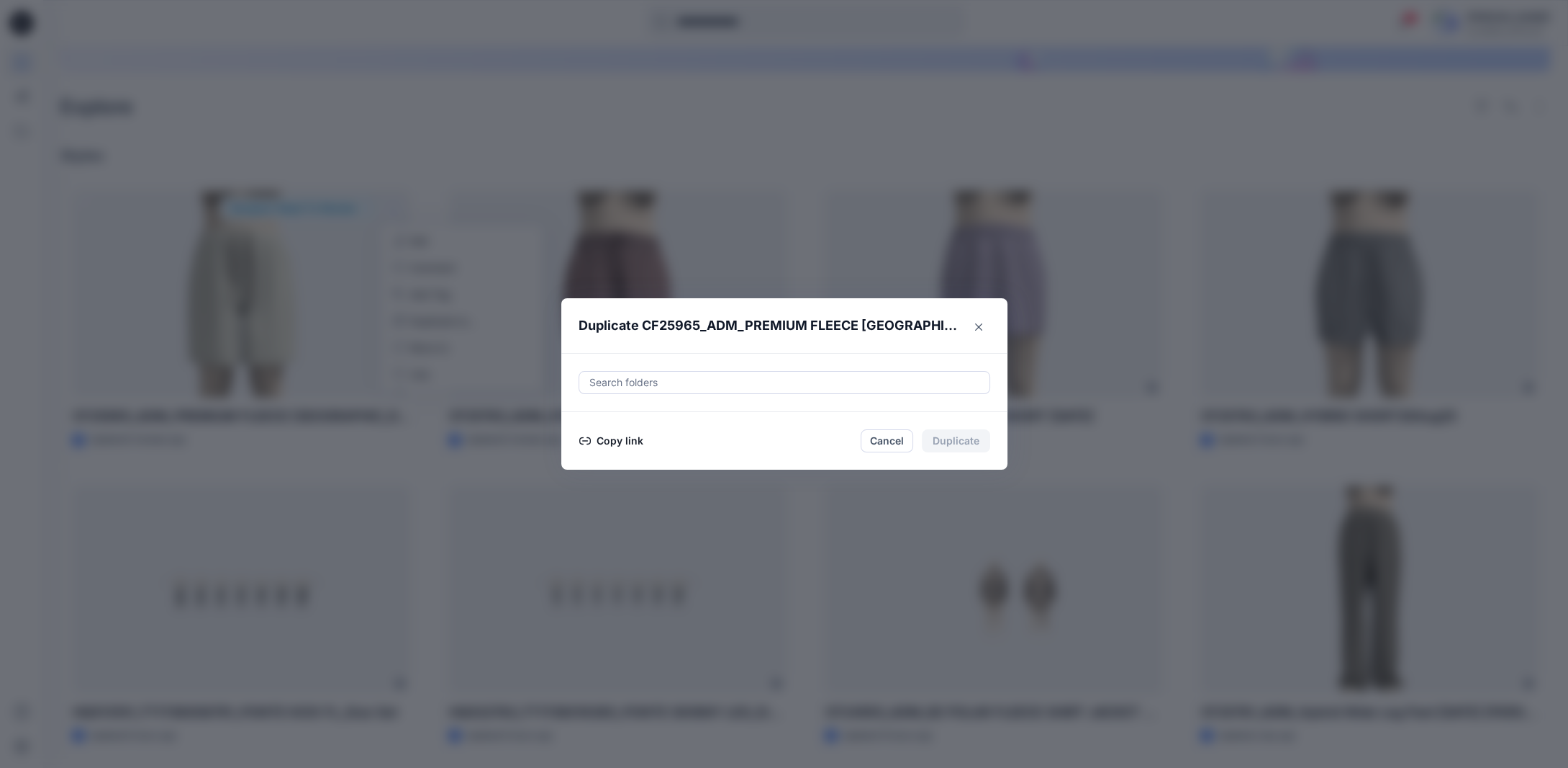
click at [640, 439] on button "Copy link" at bounding box center [612, 441] width 66 height 17
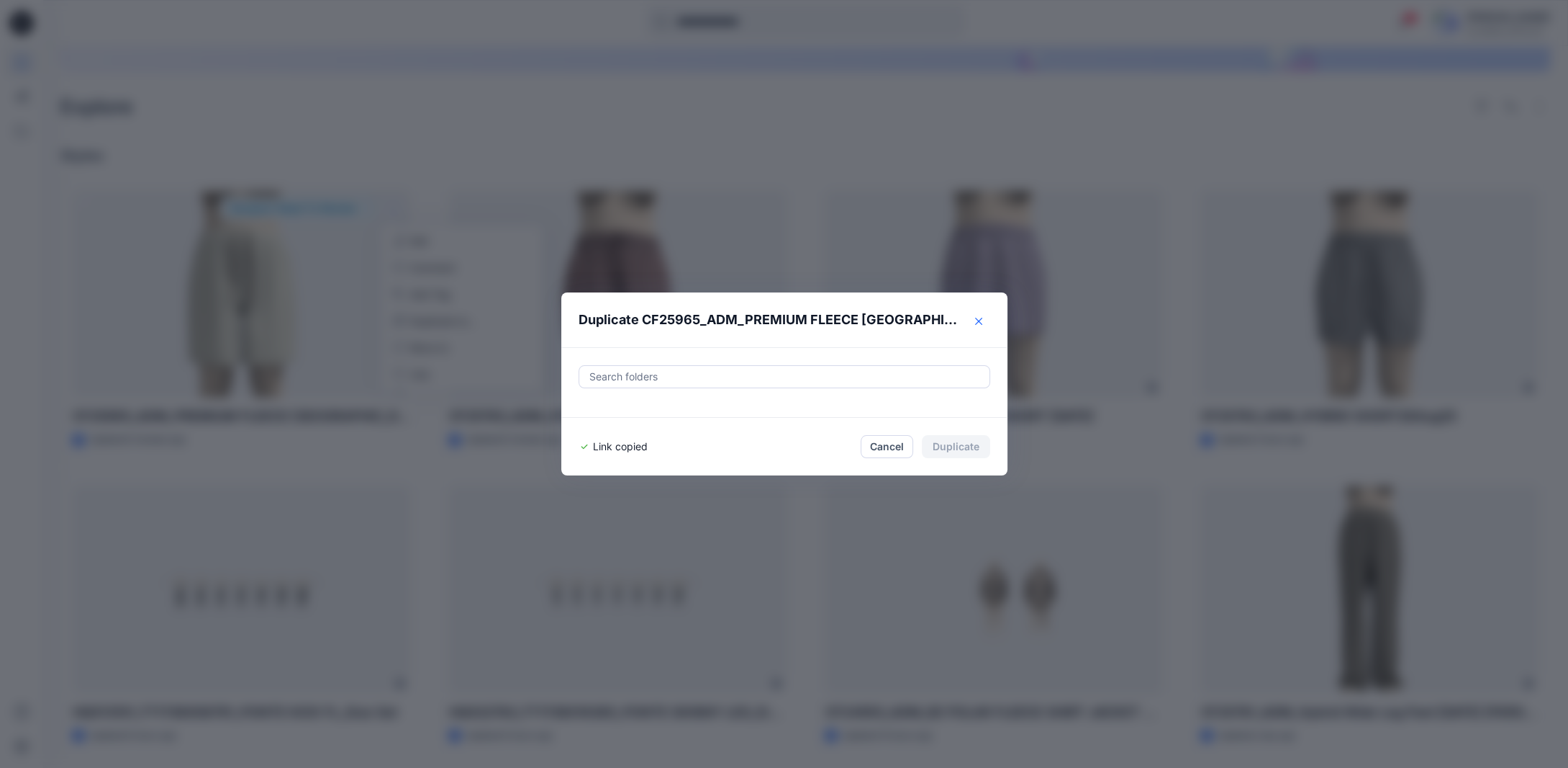
click at [983, 322] on icon "Close" at bounding box center [979, 321] width 8 height 8
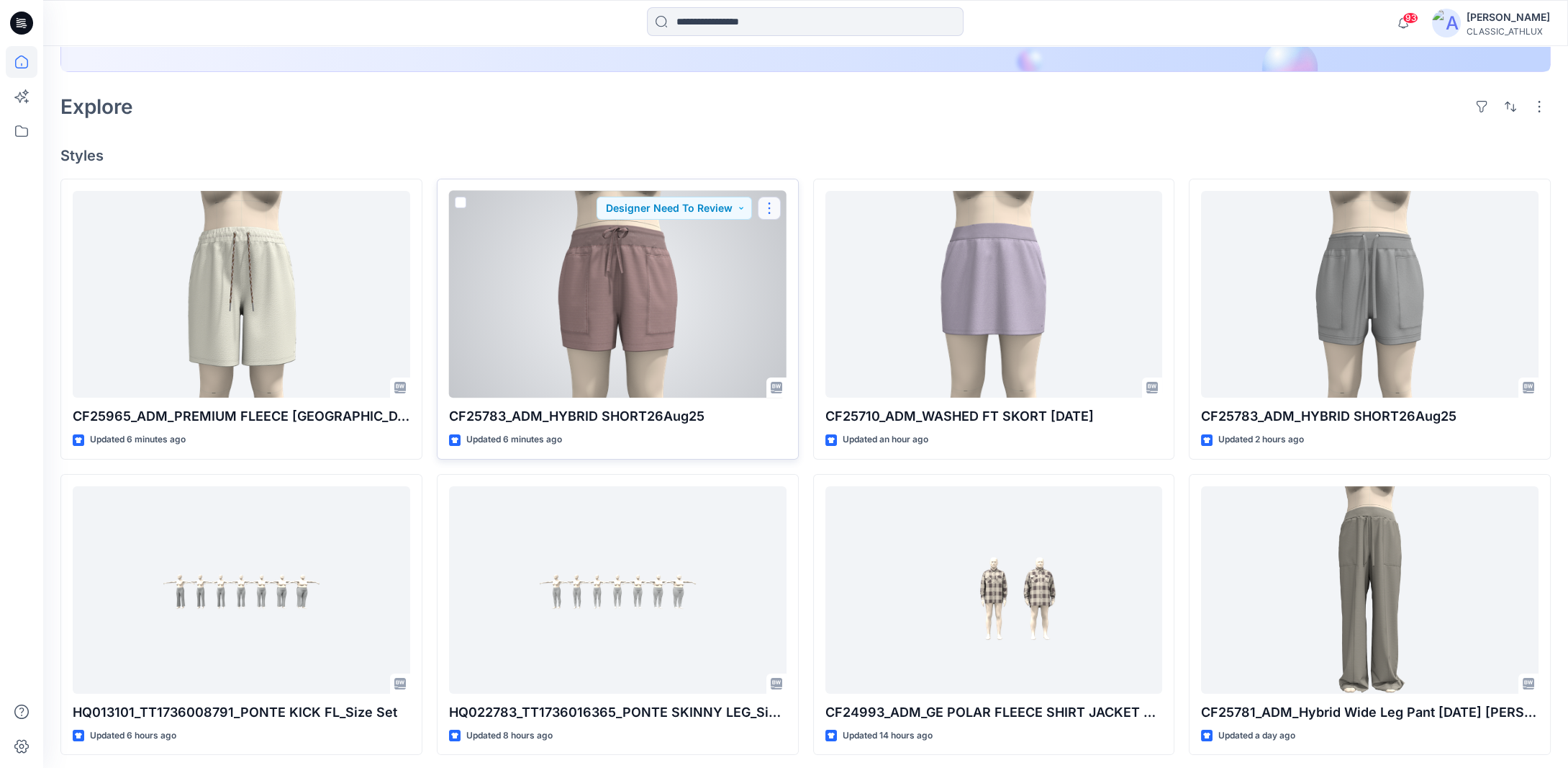
click at [767, 208] on button "button" at bounding box center [769, 208] width 23 height 24
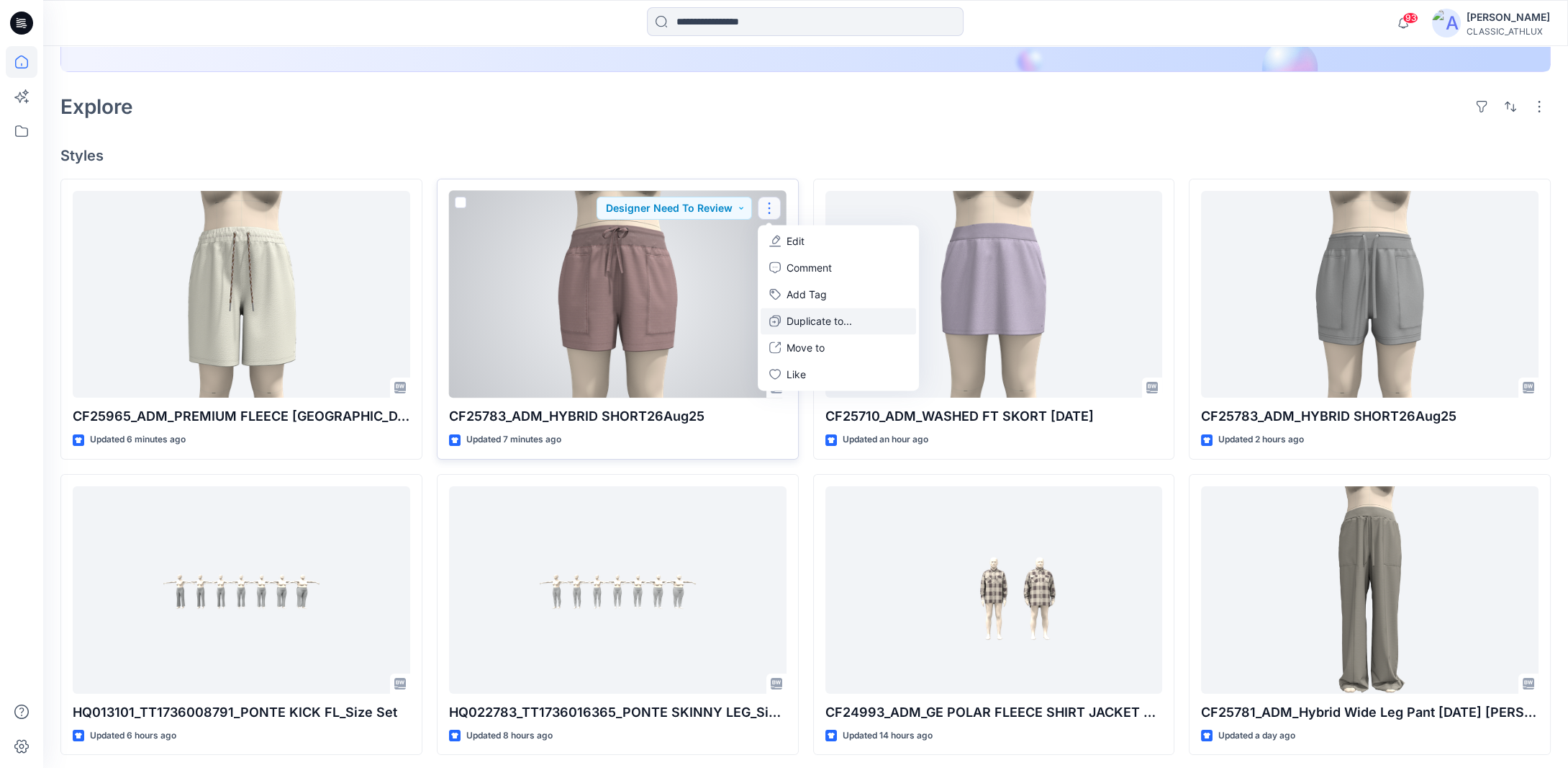
click at [800, 319] on p "Duplicate to..." at bounding box center [819, 321] width 66 height 15
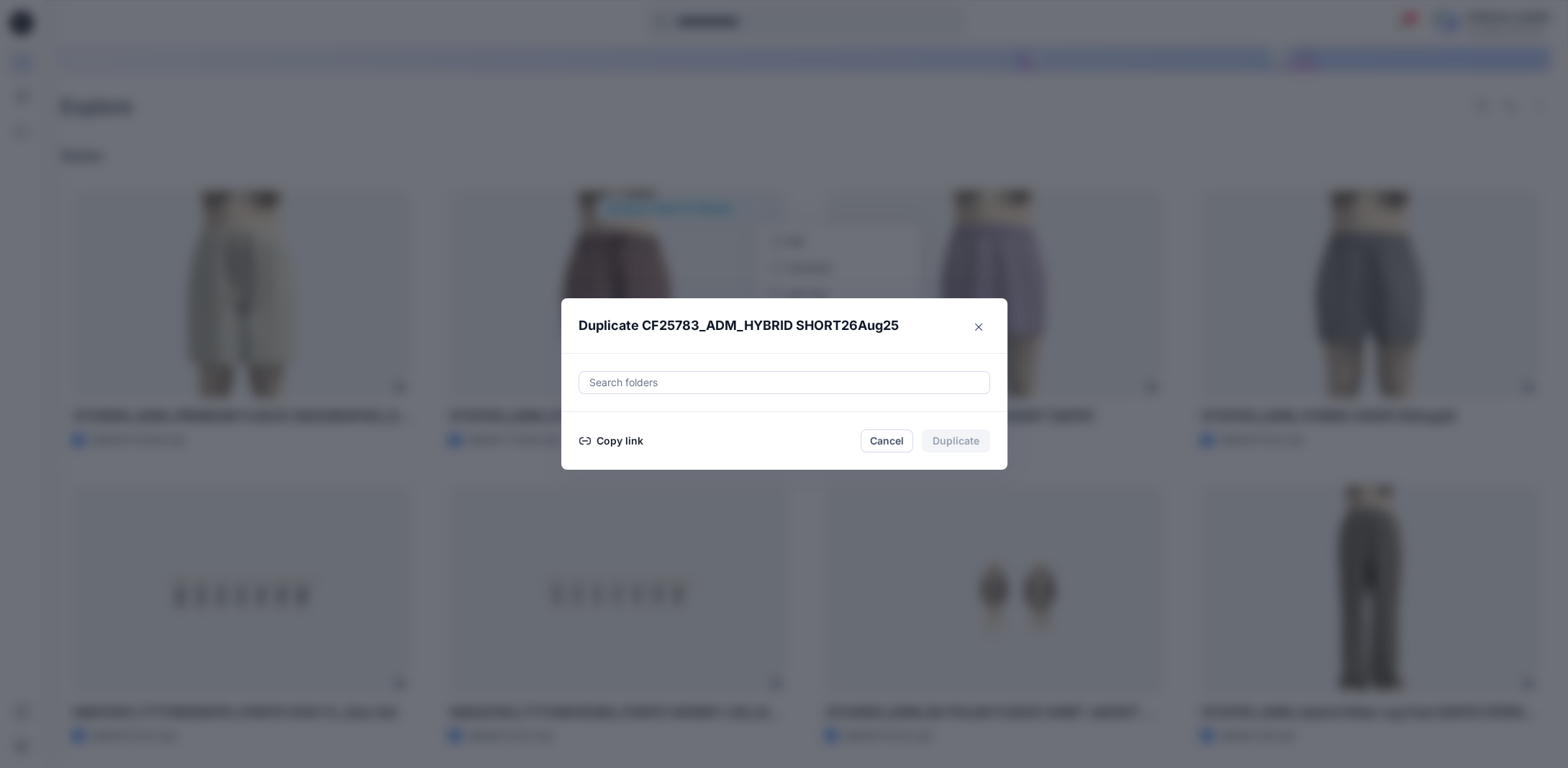
click at [637, 443] on button "Copy link" at bounding box center [612, 441] width 66 height 17
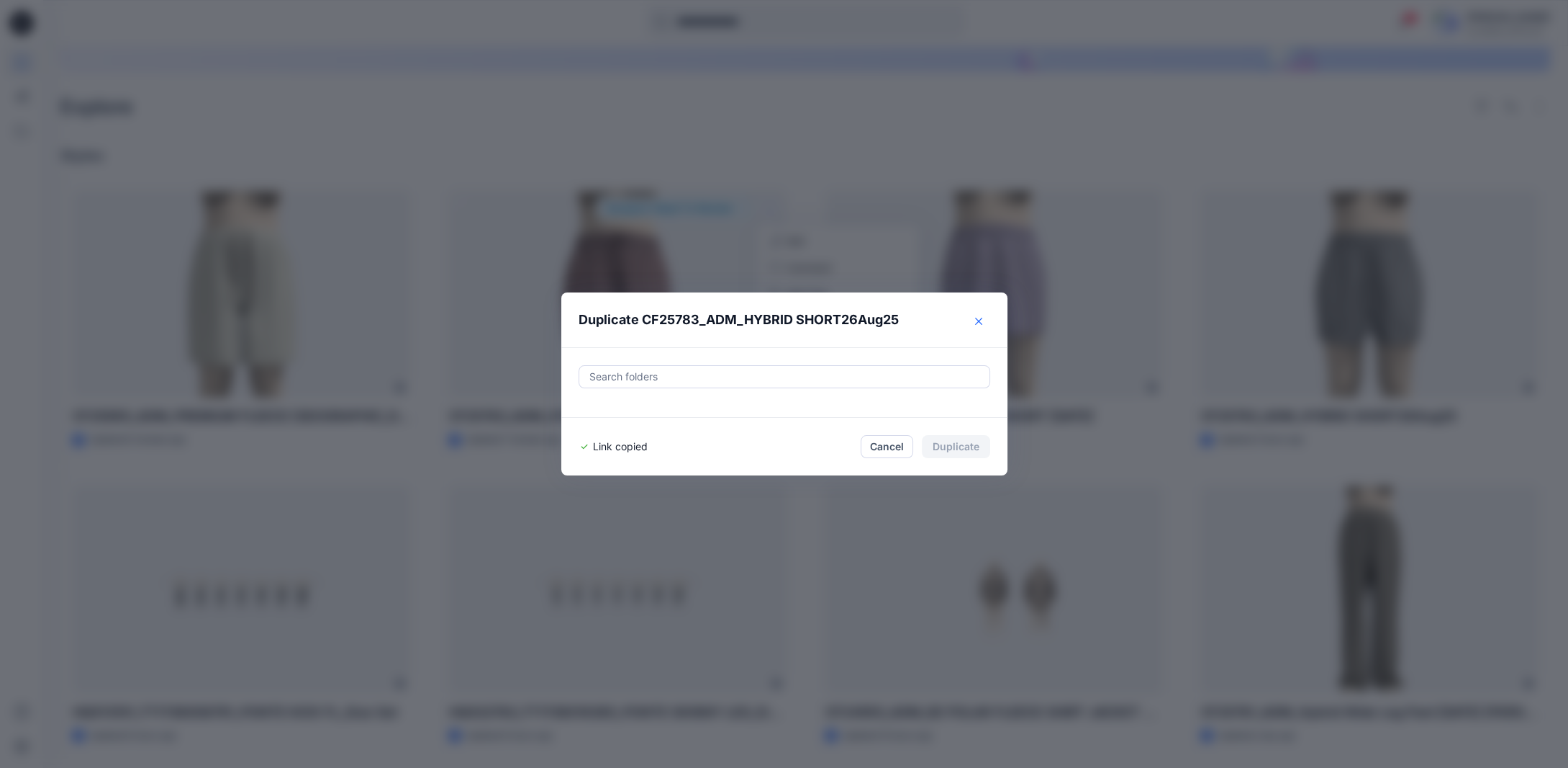
click at [979, 328] on button "Close" at bounding box center [979, 321] width 23 height 24
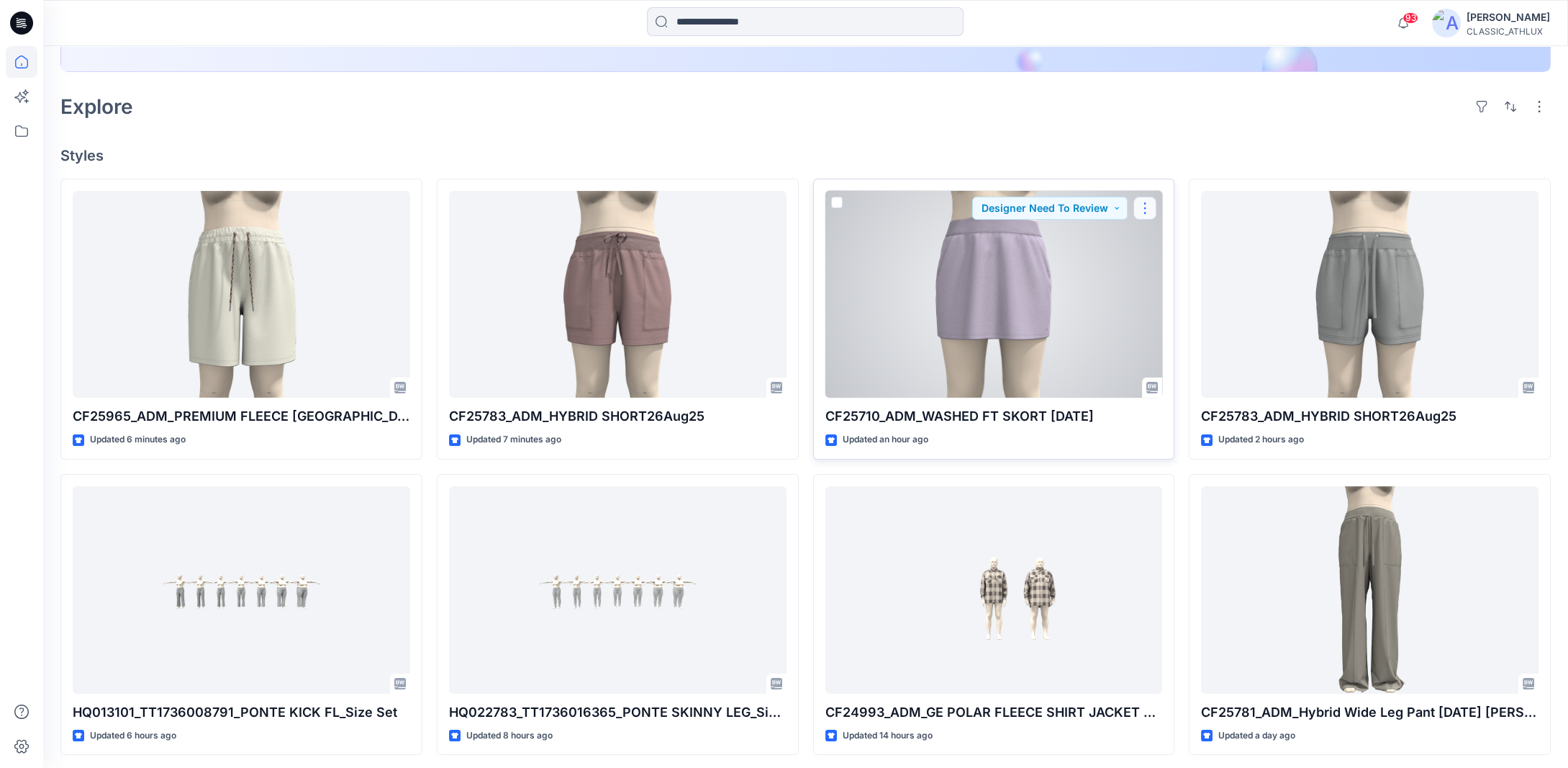
click at [1141, 211] on button "button" at bounding box center [1145, 208] width 23 height 24
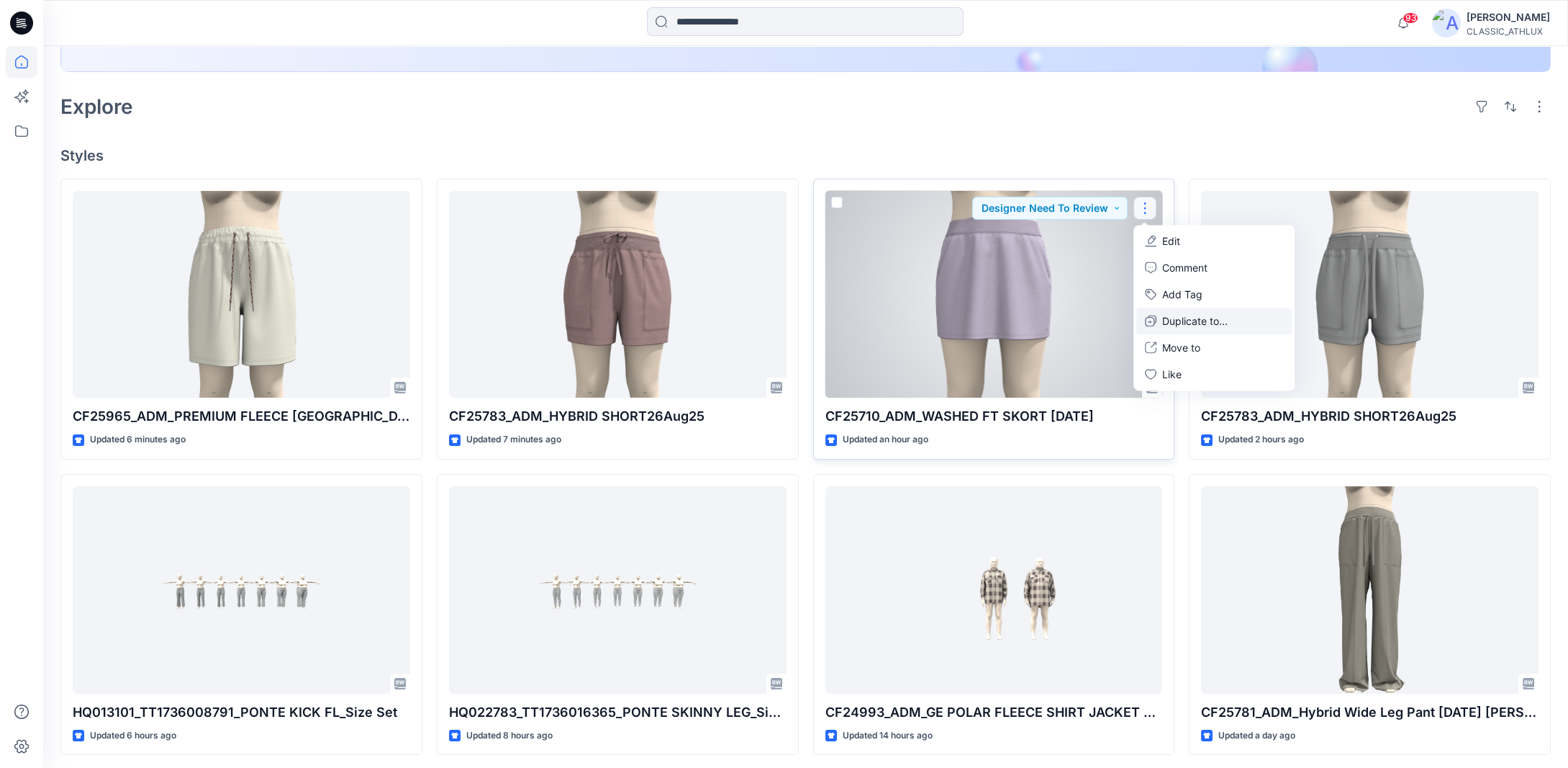
click at [1162, 316] on button "Duplicate to..." at bounding box center [1214, 321] width 155 height 26
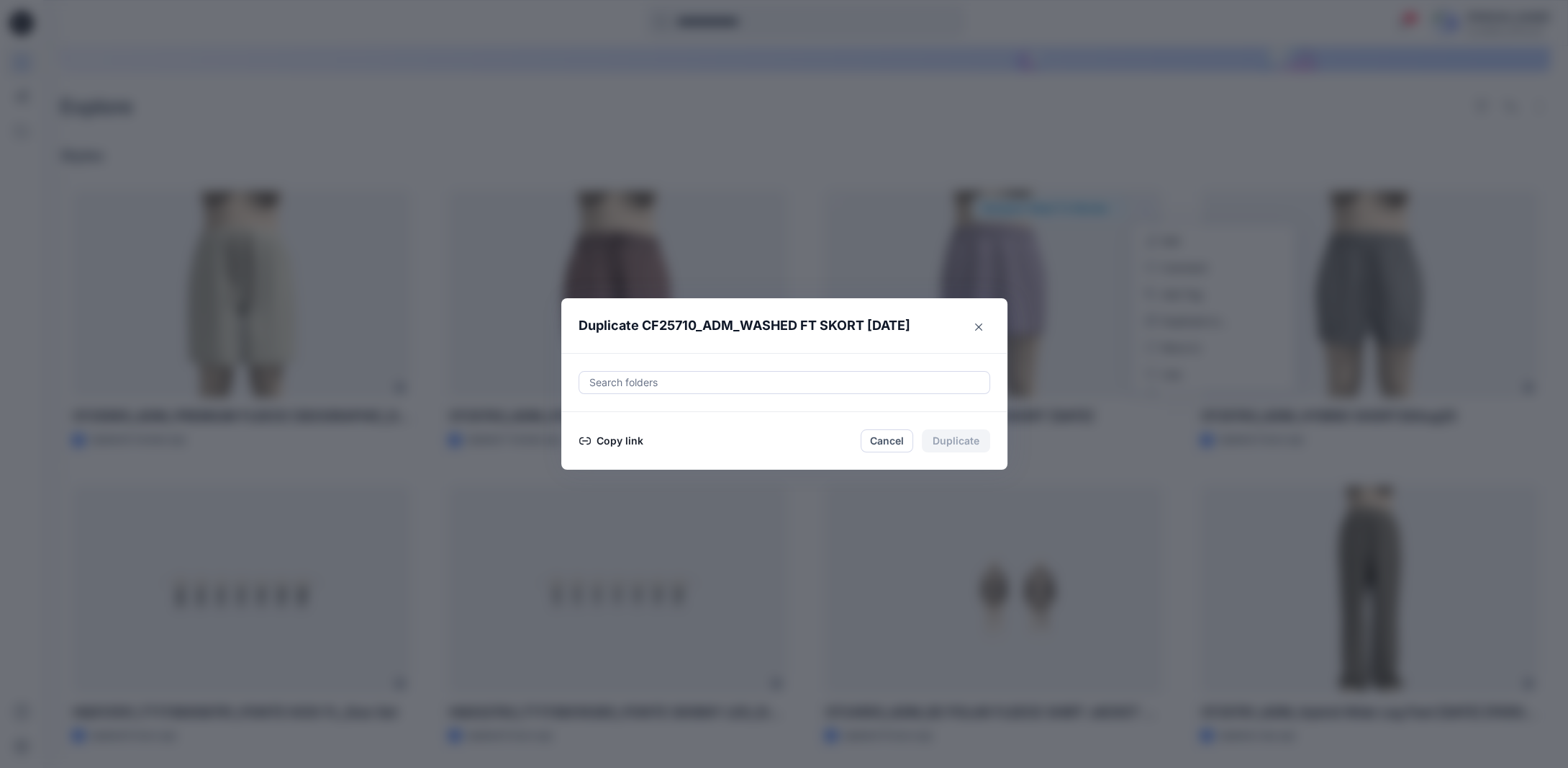
click at [608, 445] on button "Copy link" at bounding box center [612, 441] width 66 height 17
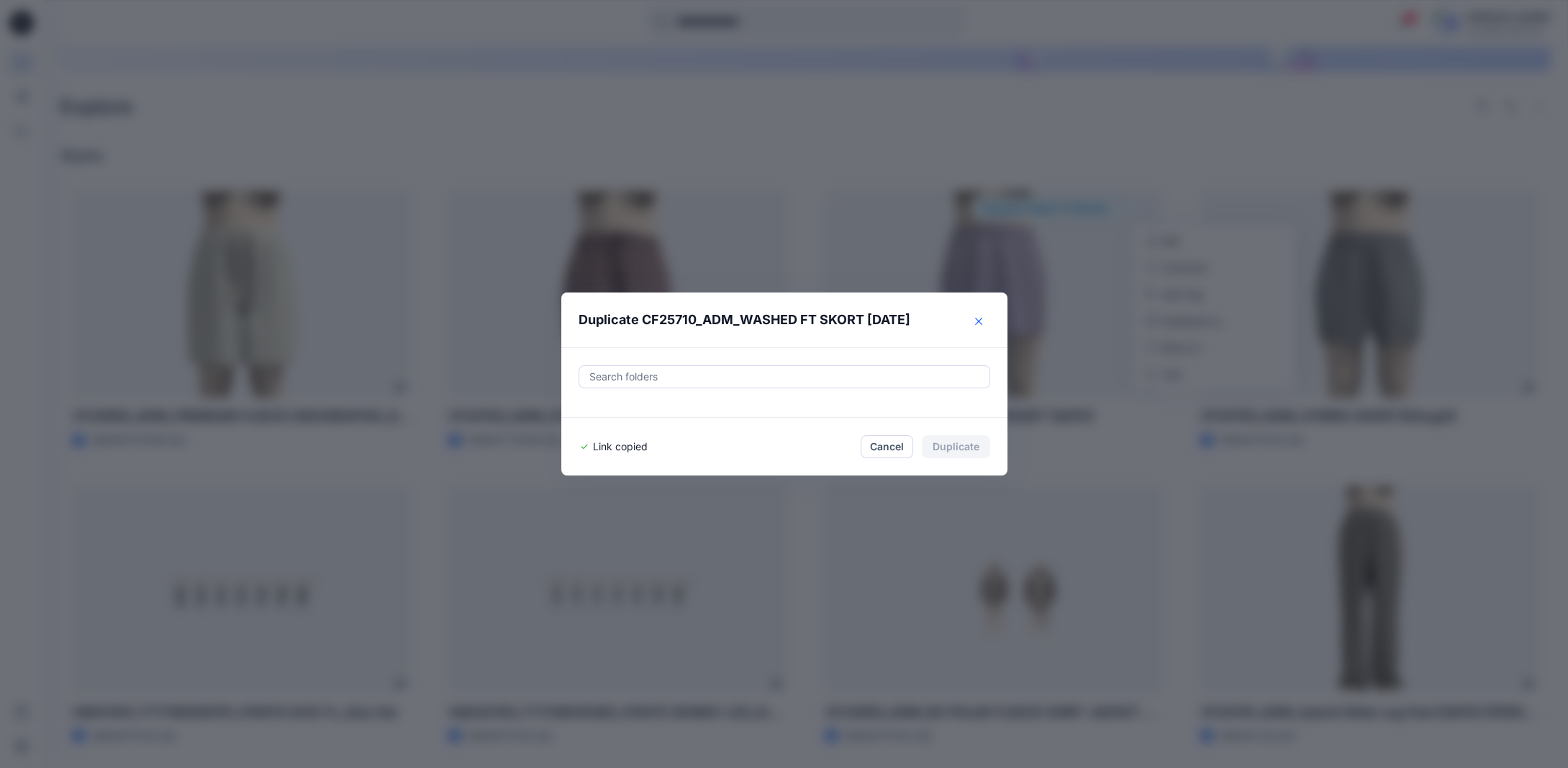
click at [983, 321] on icon "Close" at bounding box center [979, 321] width 8 height 8
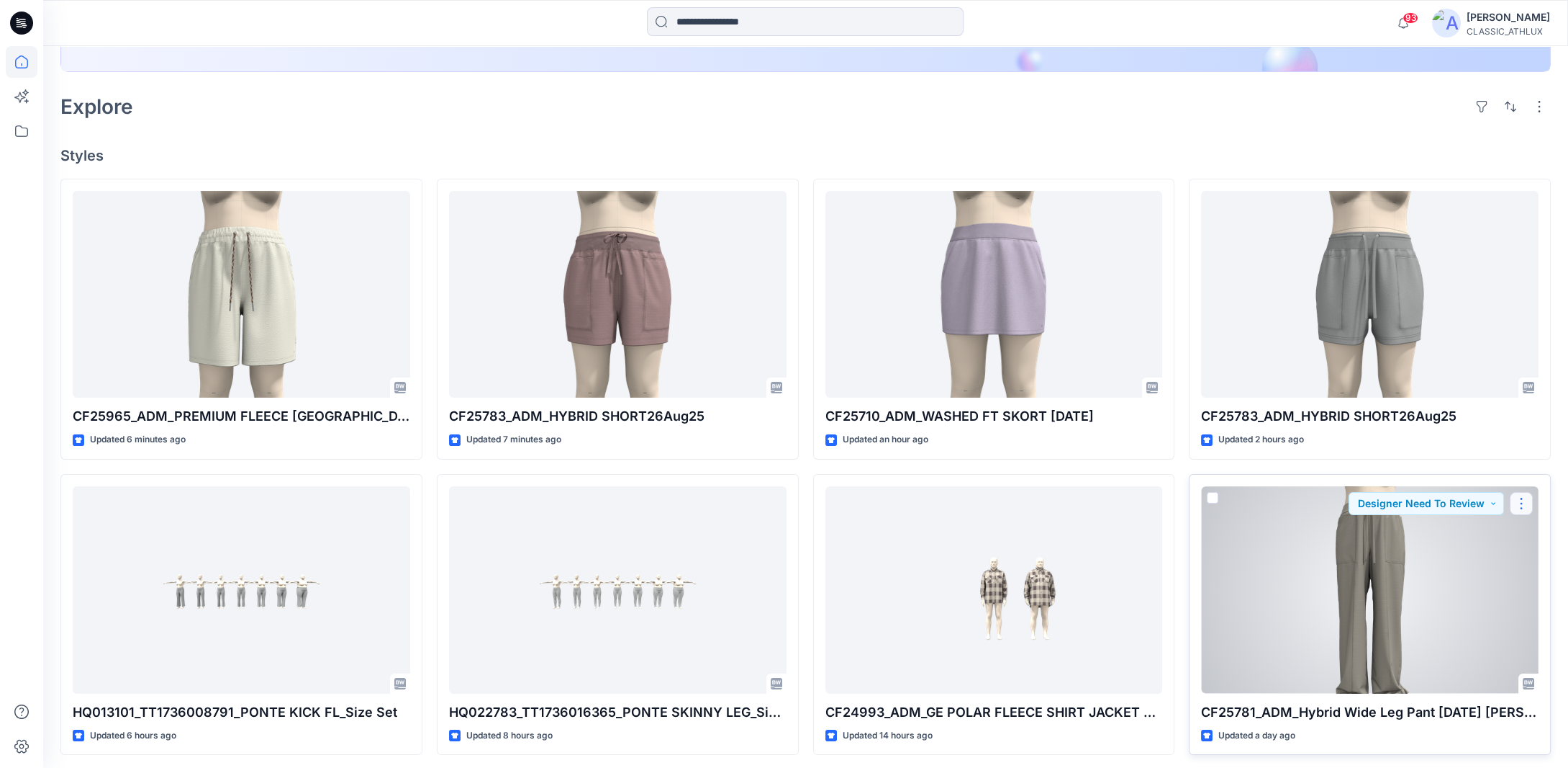
click at [1530, 505] on button "button" at bounding box center [1521, 503] width 23 height 24
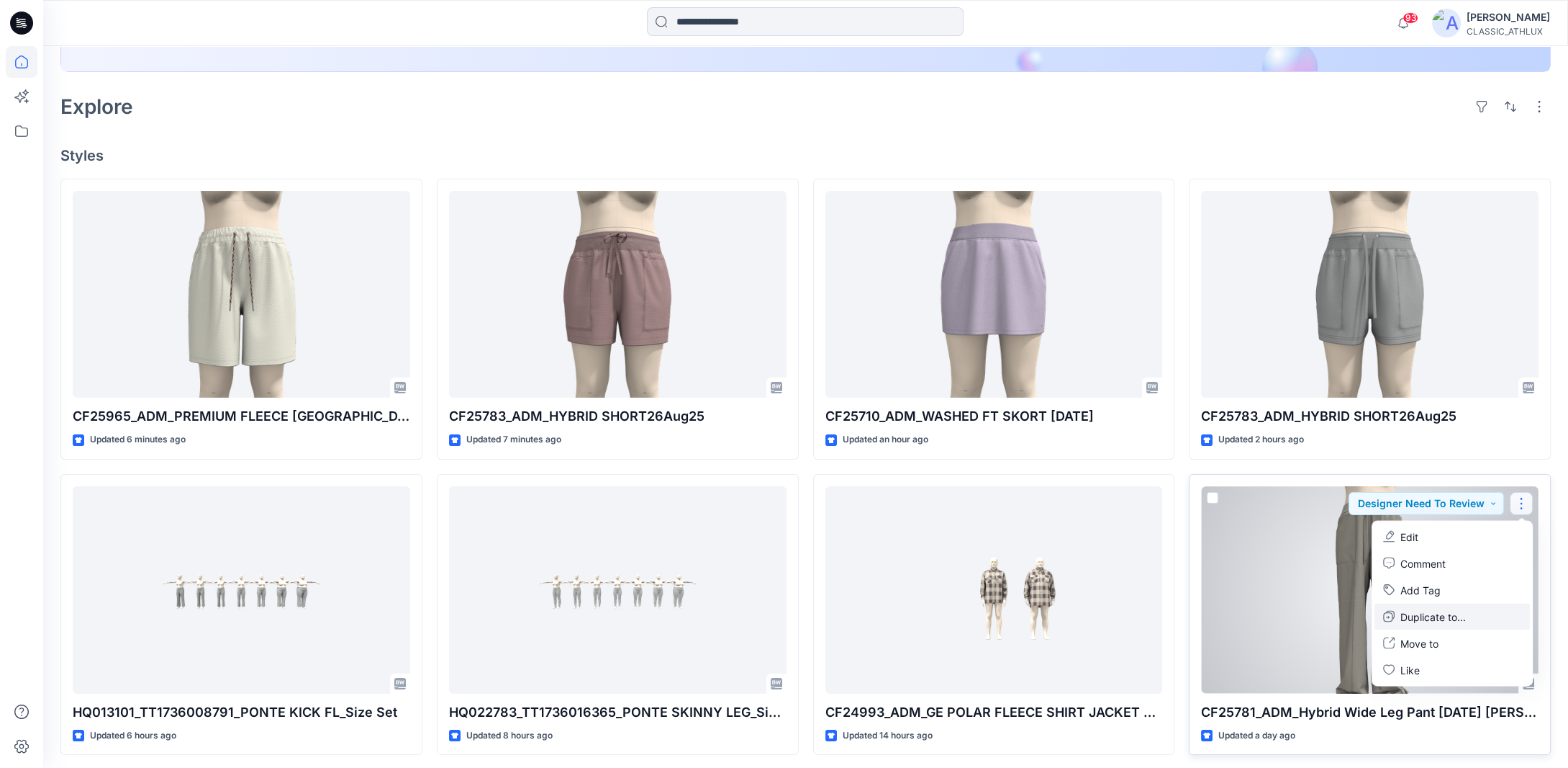
click at [1431, 617] on p "Duplicate to..." at bounding box center [1434, 616] width 66 height 15
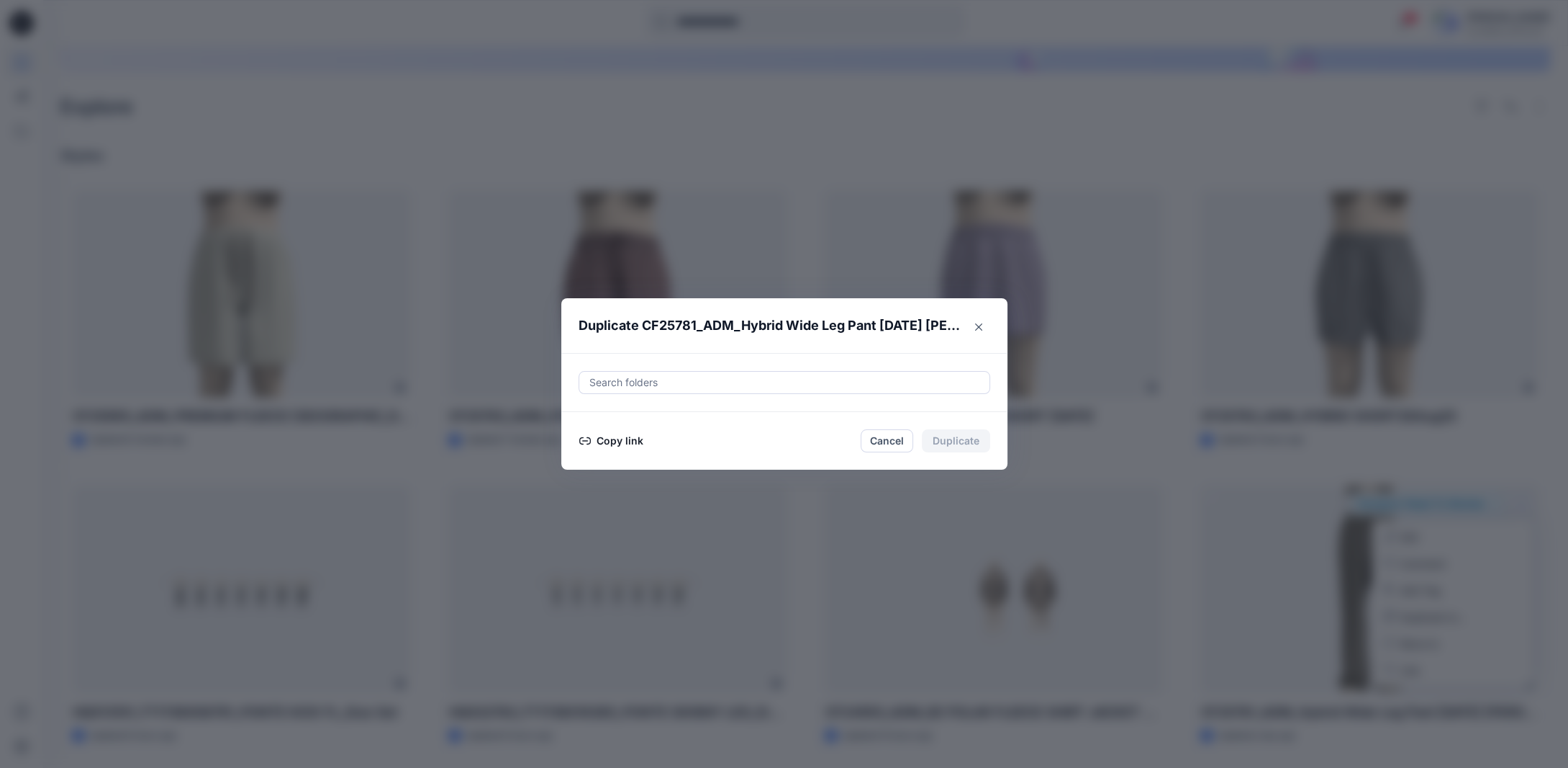
click at [599, 439] on button "Copy link" at bounding box center [612, 441] width 66 height 17
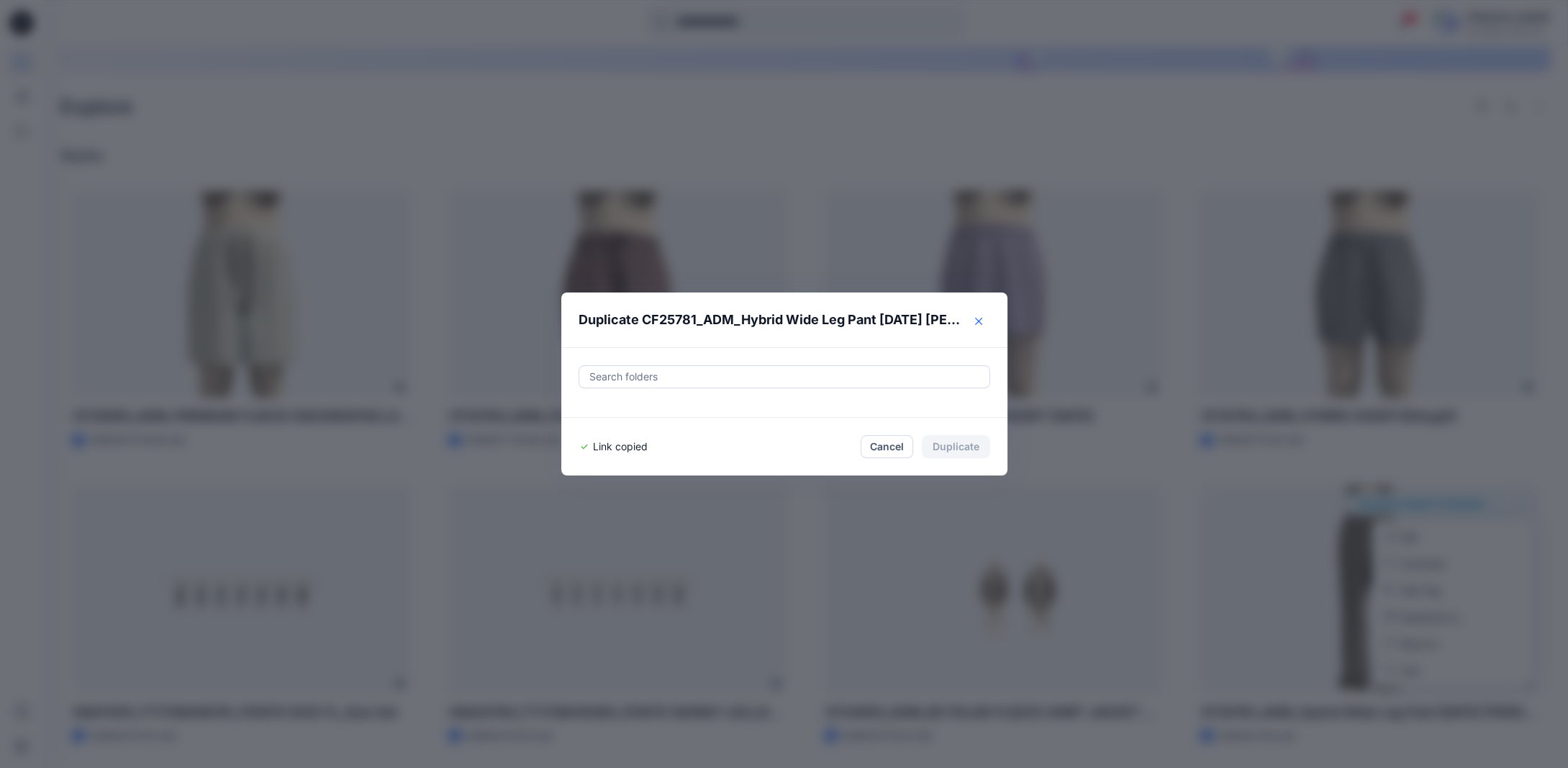
click at [983, 321] on icon "Close" at bounding box center [979, 321] width 8 height 8
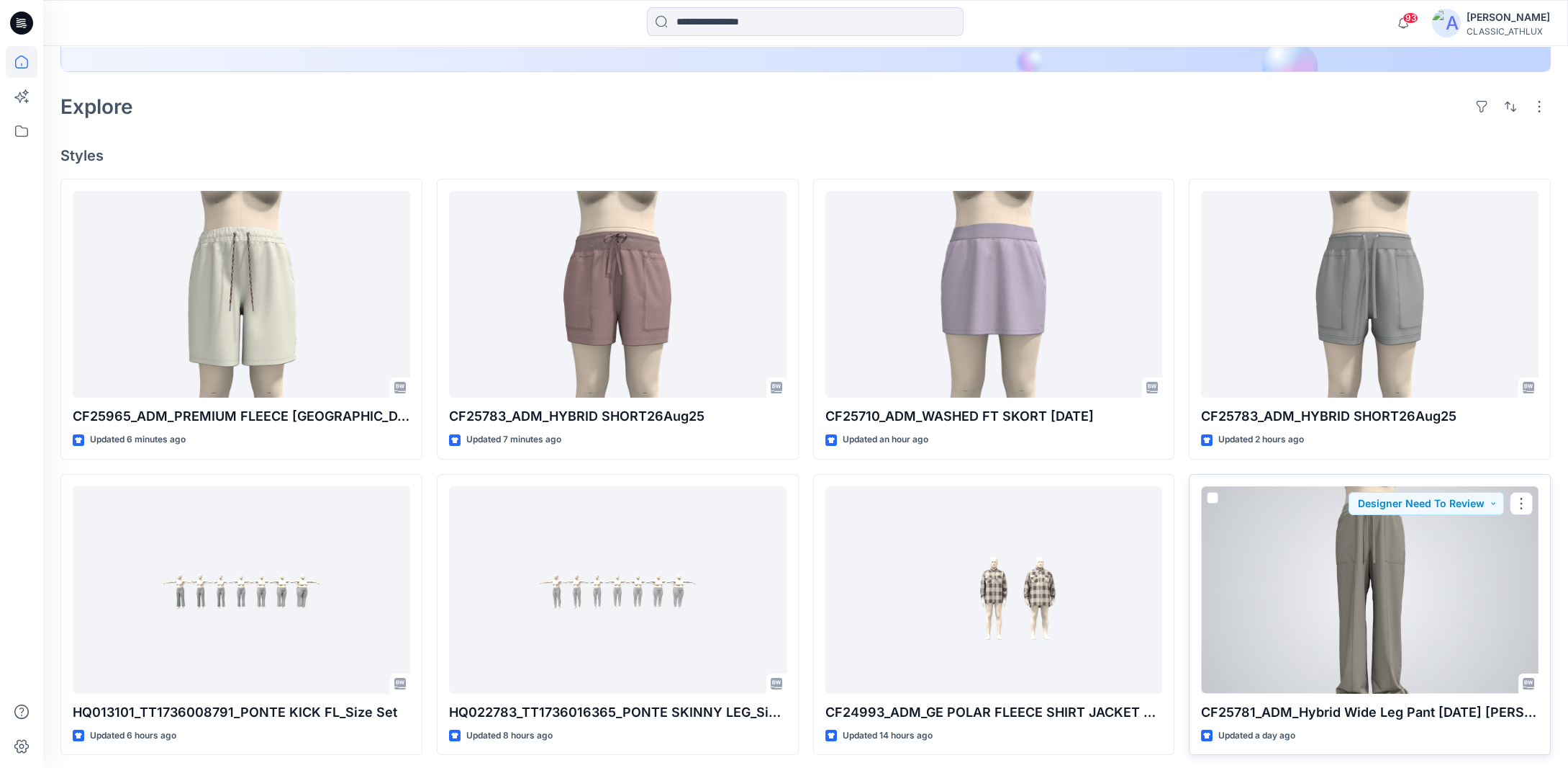
click at [1358, 616] on div at bounding box center [1370, 589] width 337 height 208
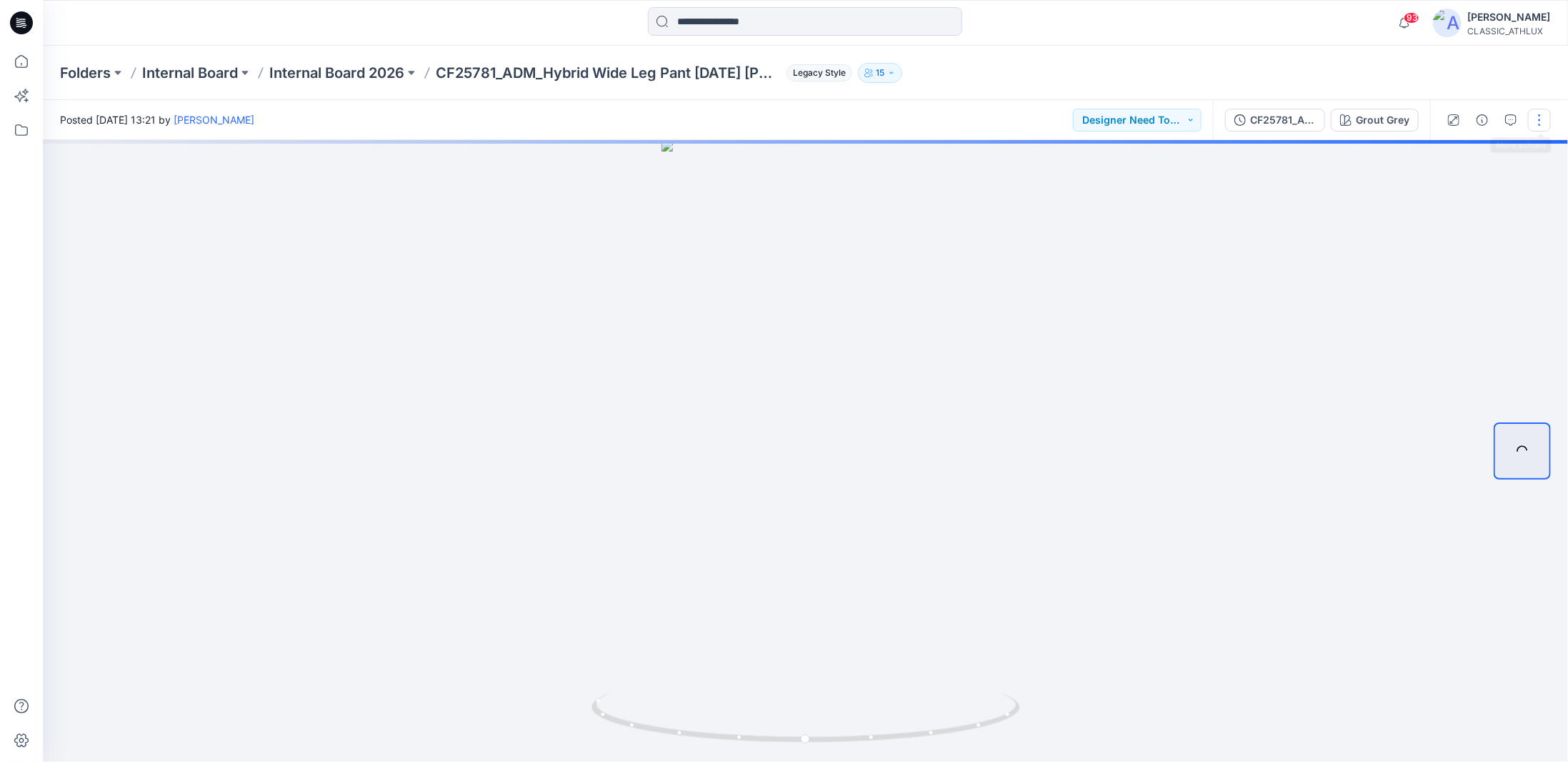
click at [1539, 118] on button "button" at bounding box center [1539, 119] width 23 height 23
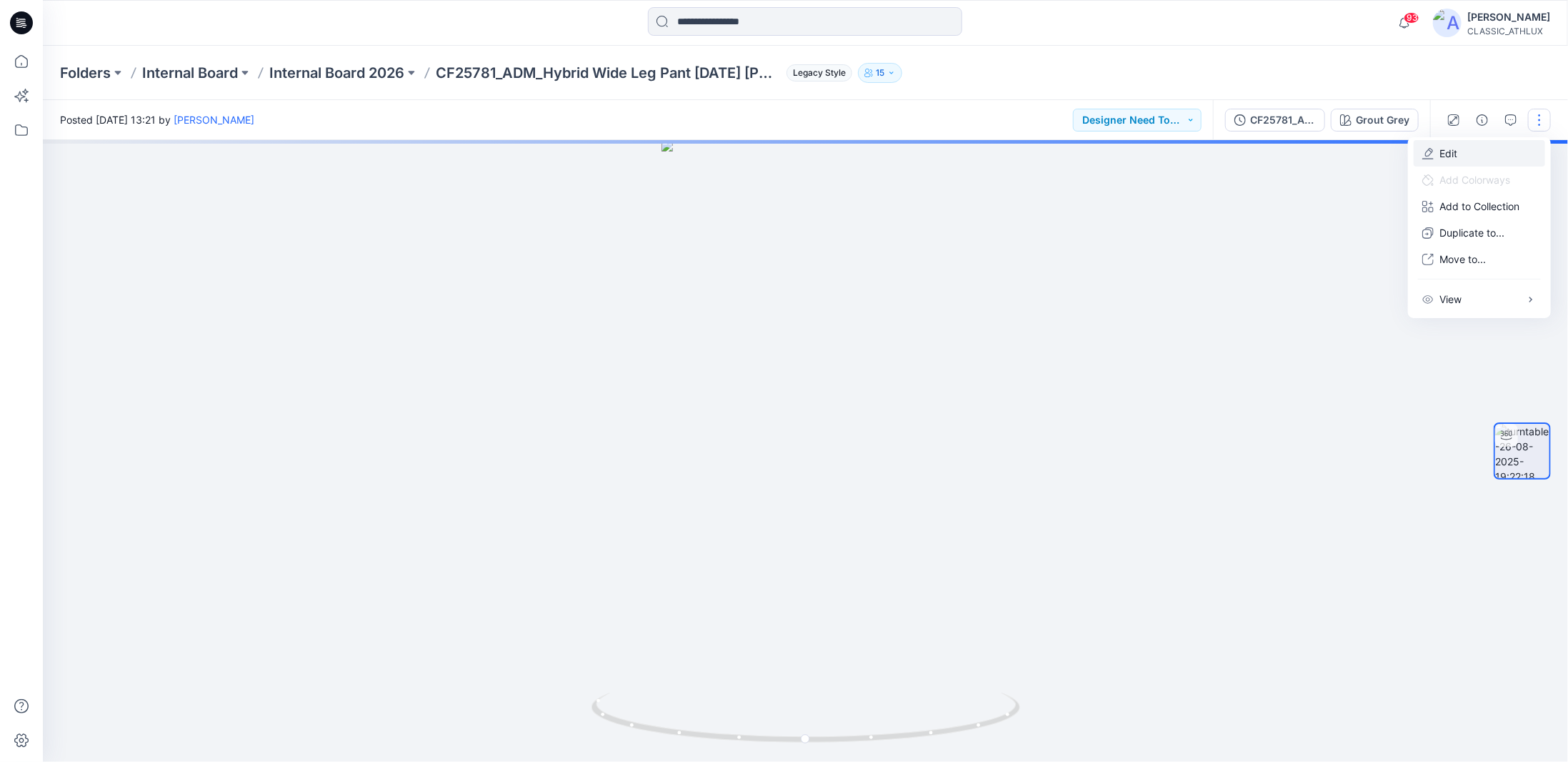
click at [1445, 154] on p "Edit" at bounding box center [1448, 153] width 18 height 15
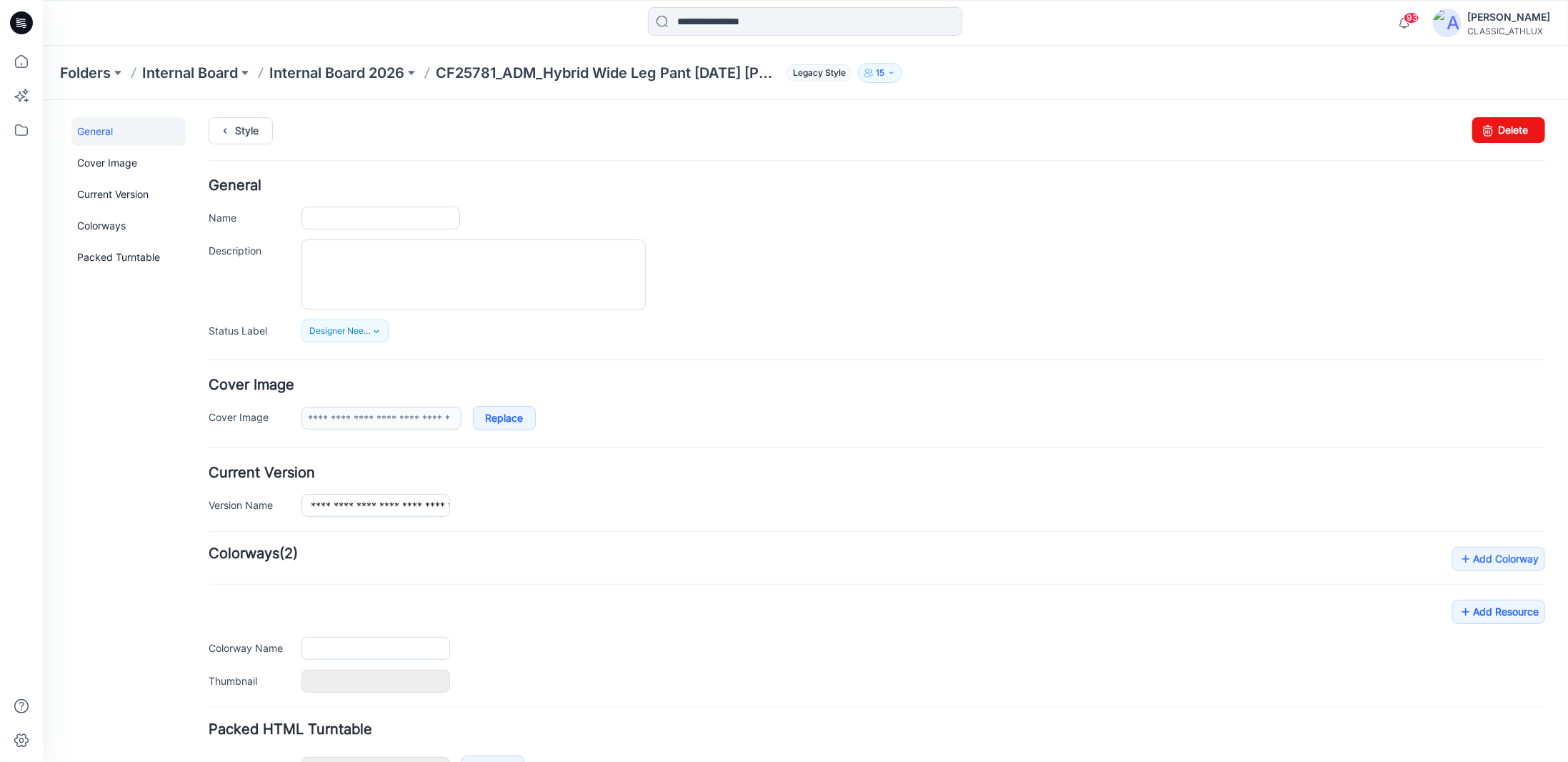
type input "**********"
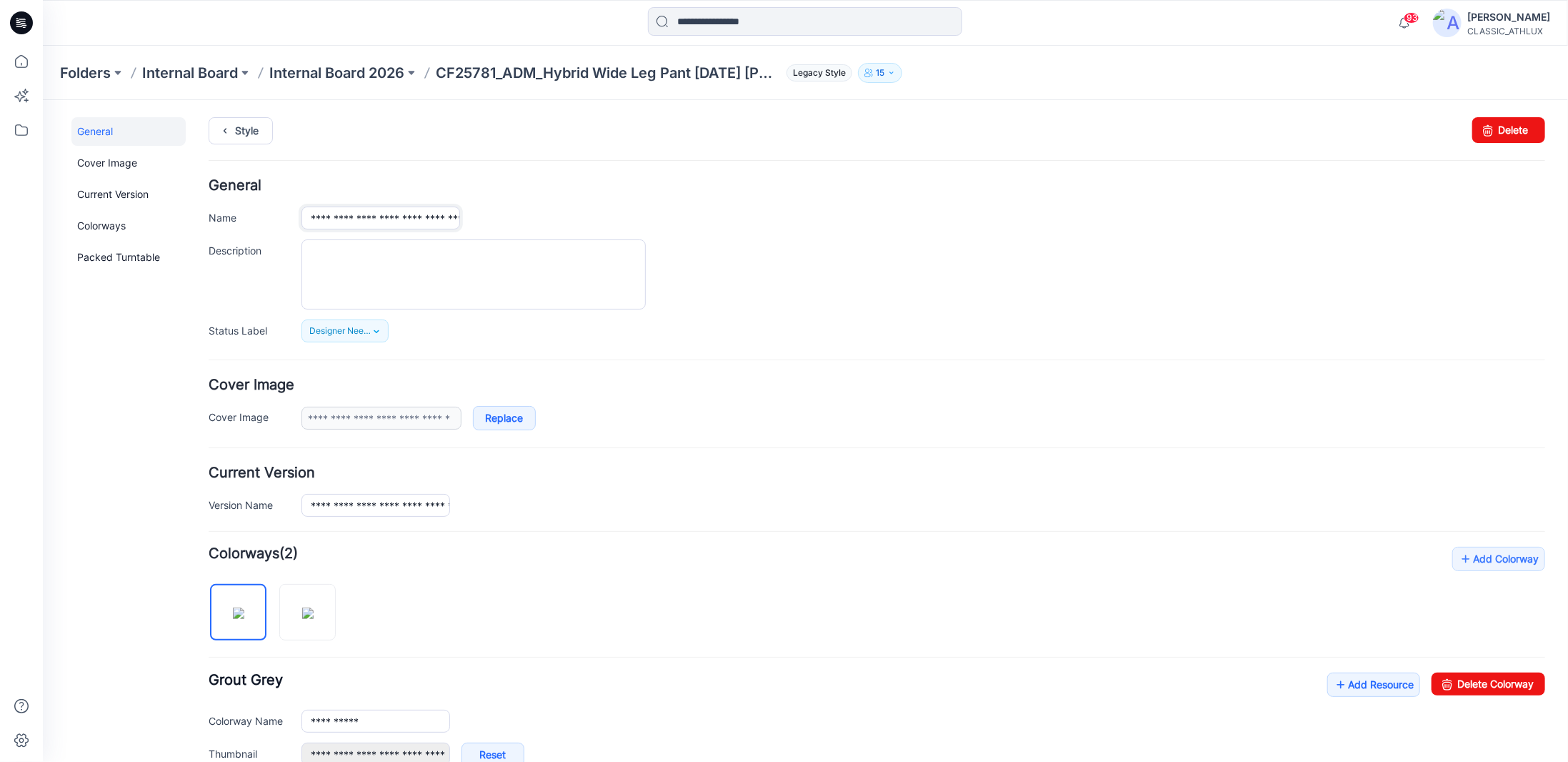
click at [440, 215] on input "**********" at bounding box center [380, 217] width 158 height 23
type input "**********"
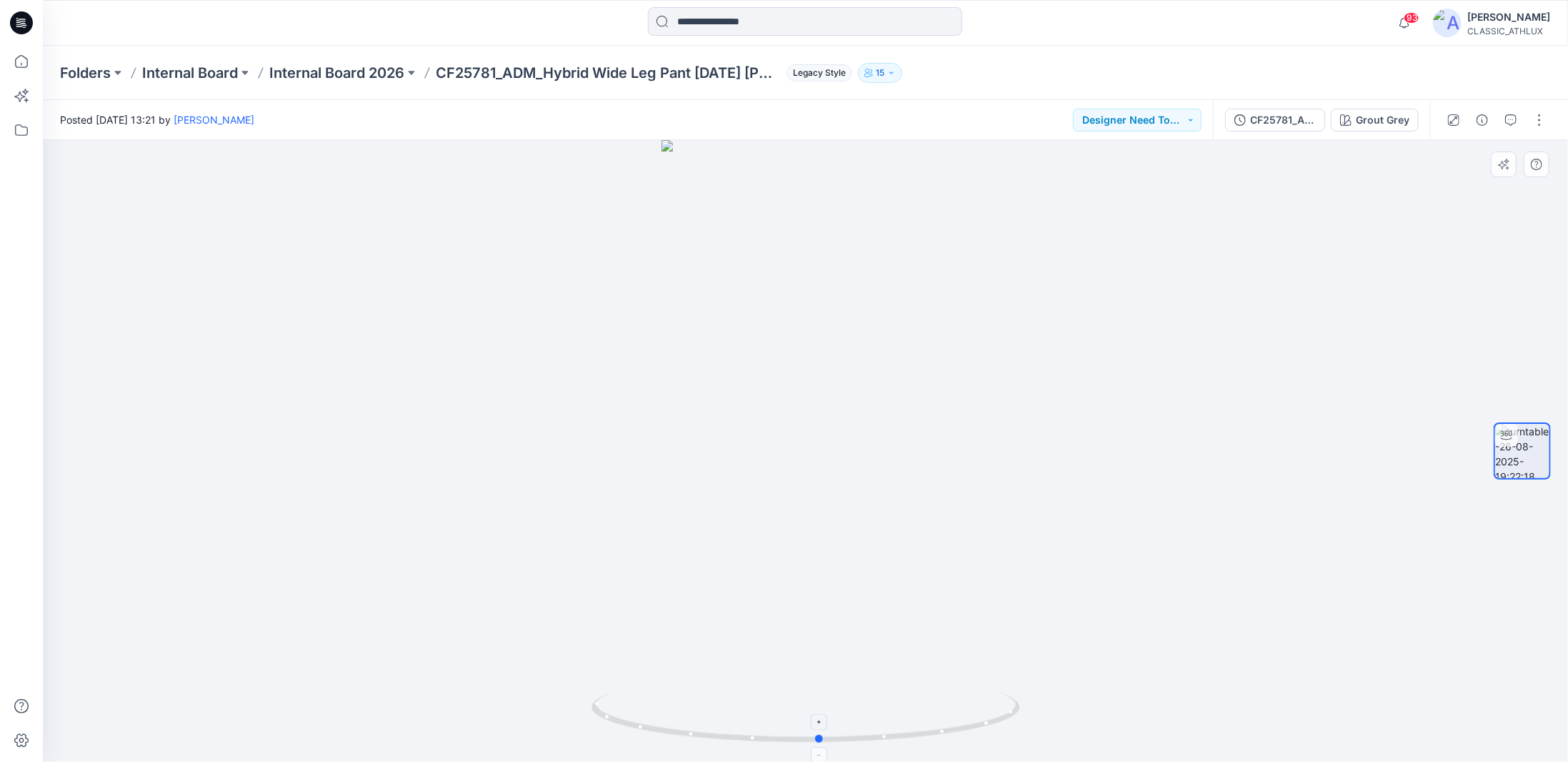
drag, startPoint x: 948, startPoint y: 731, endPoint x: 964, endPoint y: 713, distance: 24.1
click at [964, 713] on icon at bounding box center [807, 718] width 433 height 53
drag, startPoint x: 955, startPoint y: 732, endPoint x: 1158, endPoint y: 716, distance: 203.6
click at [1158, 716] on div at bounding box center [805, 450] width 1525 height 622
click at [337, 72] on p "Internal Board 2026" at bounding box center [337, 72] width 135 height 20
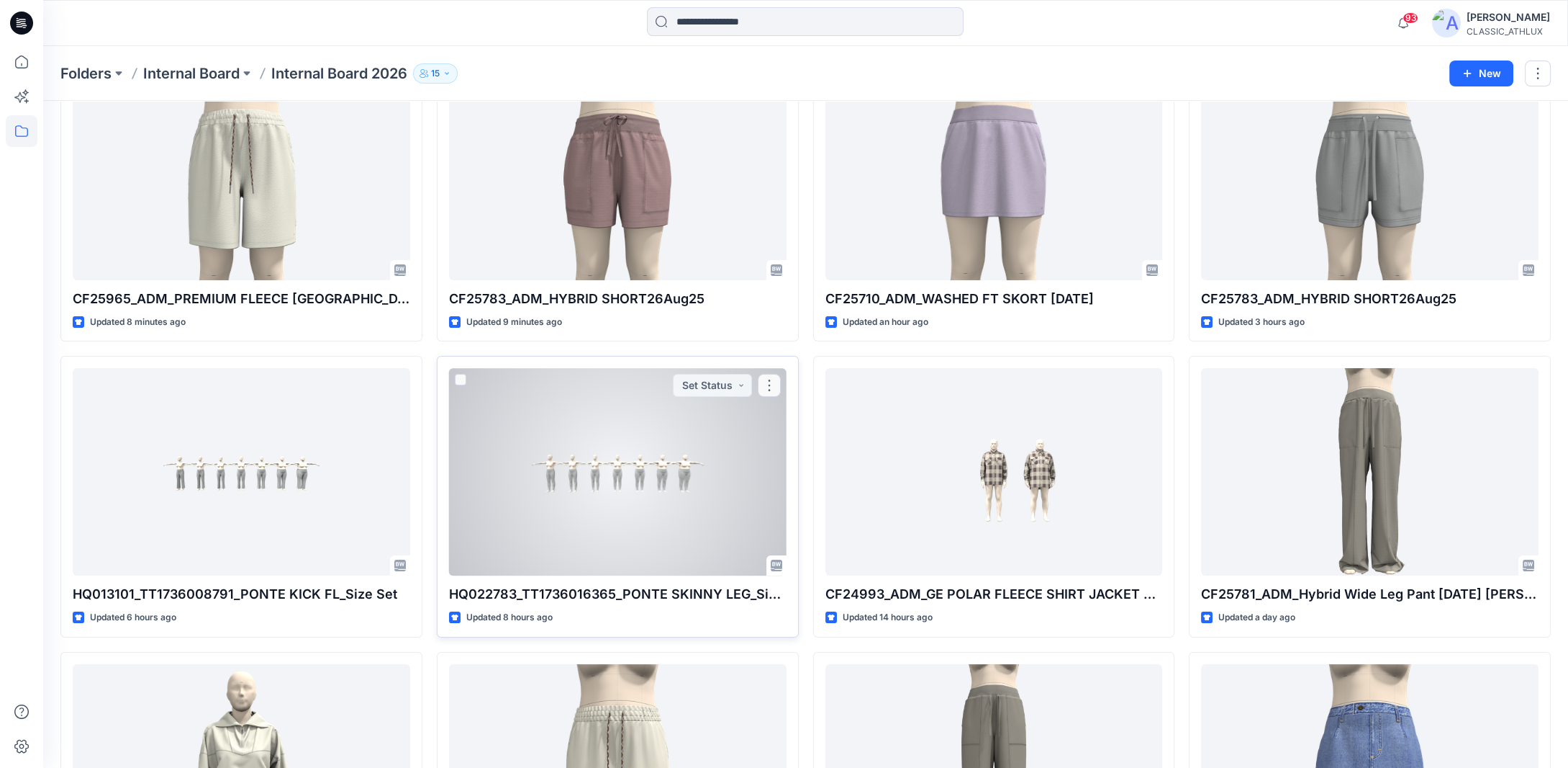
scroll to position [216, 0]
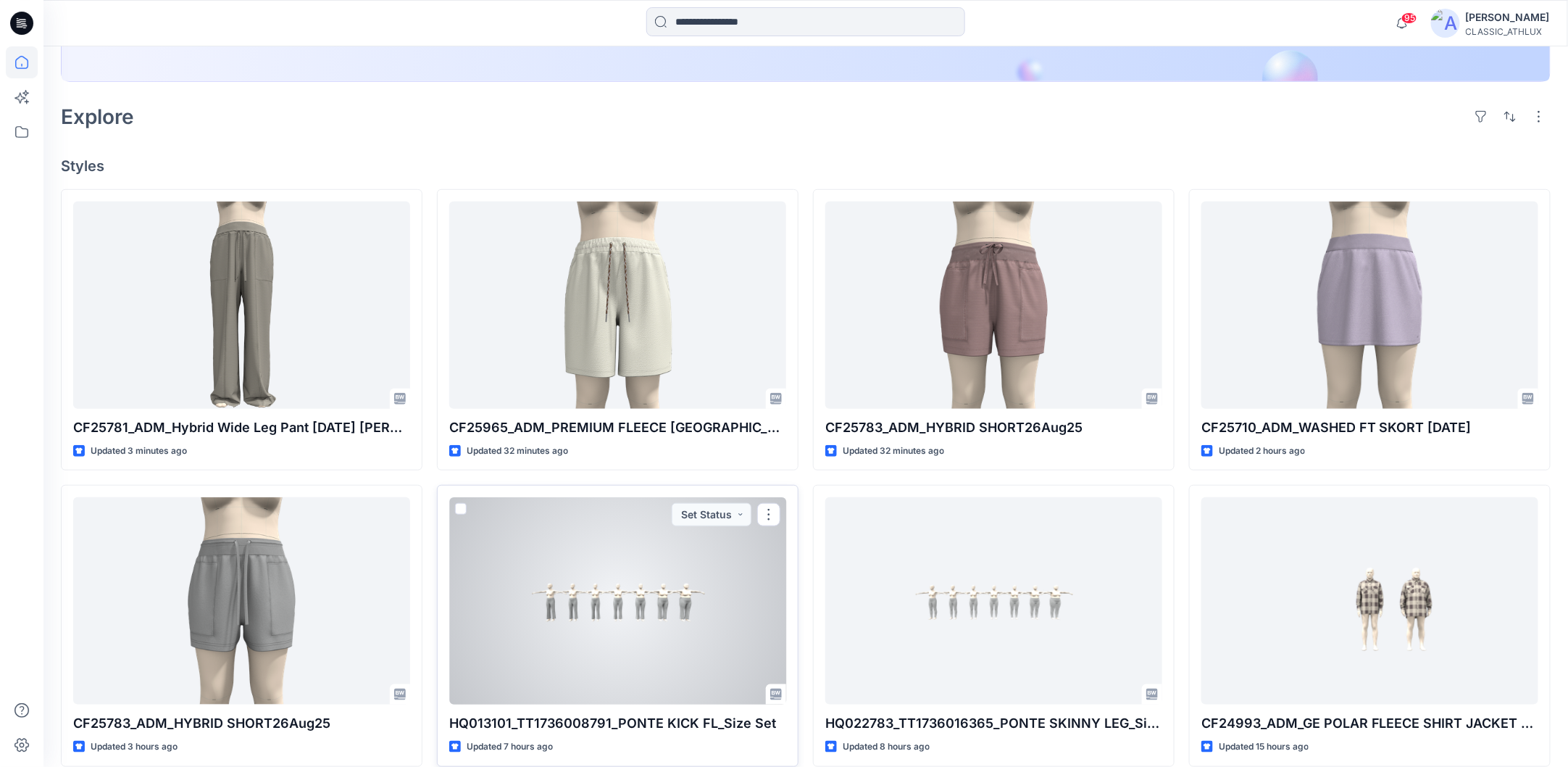
scroll to position [435, 0]
